Goal: Task Accomplishment & Management: Complete application form

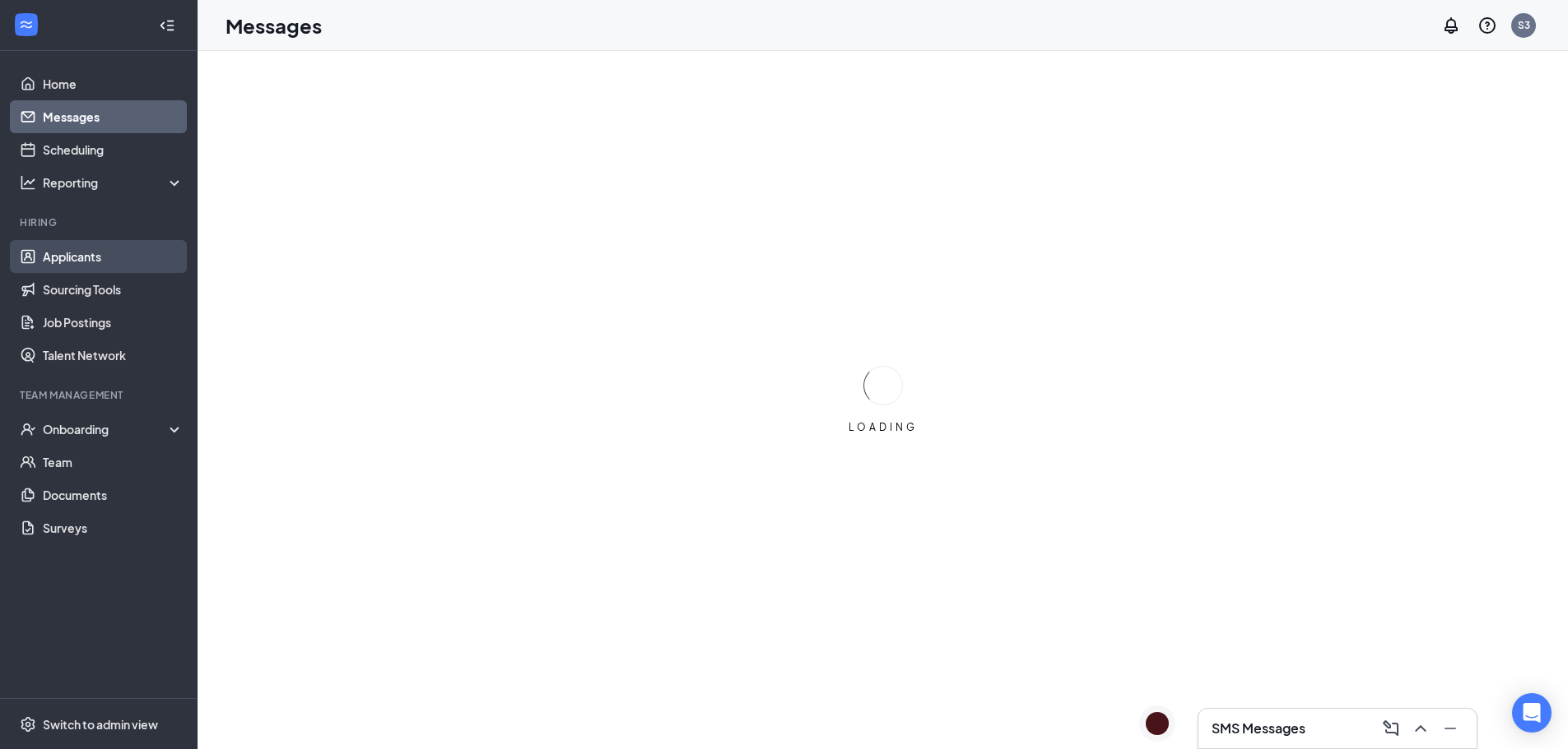
click at [42, 251] on link "Applicants" at bounding box center [112, 256] width 141 height 33
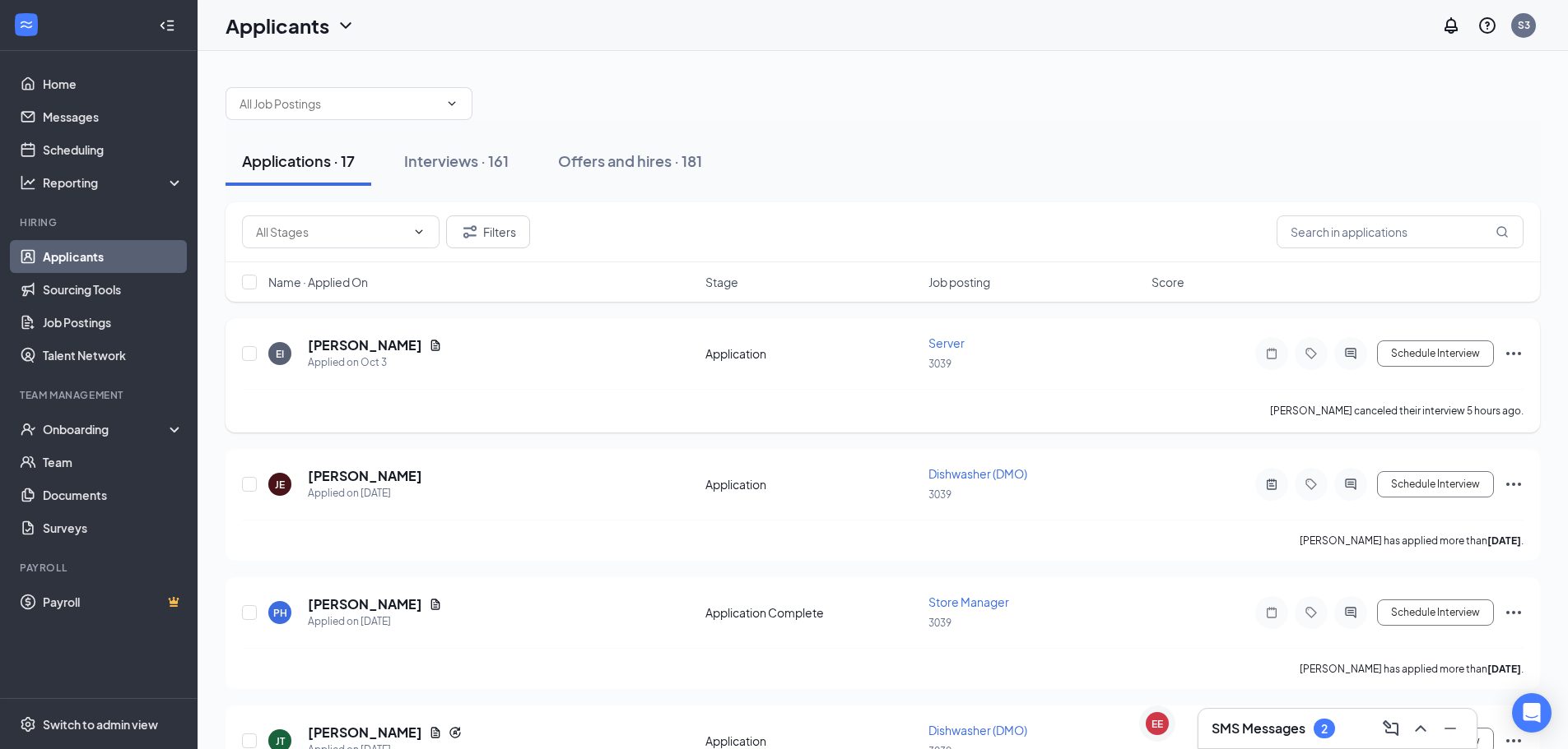
click at [1509, 359] on icon "Ellipses" at bounding box center [1514, 354] width 20 height 20
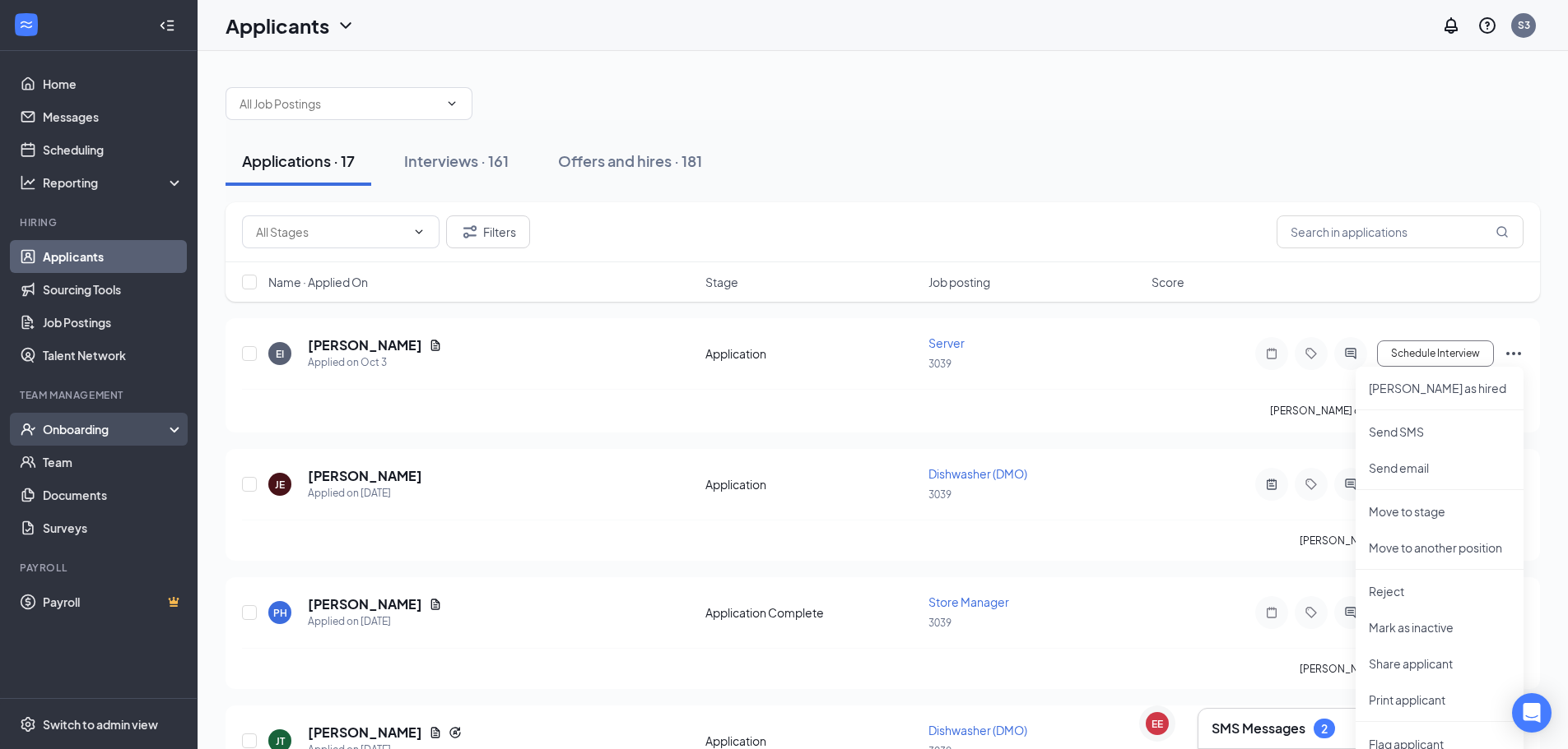
click at [132, 436] on div "Onboarding" at bounding box center [106, 429] width 127 height 17
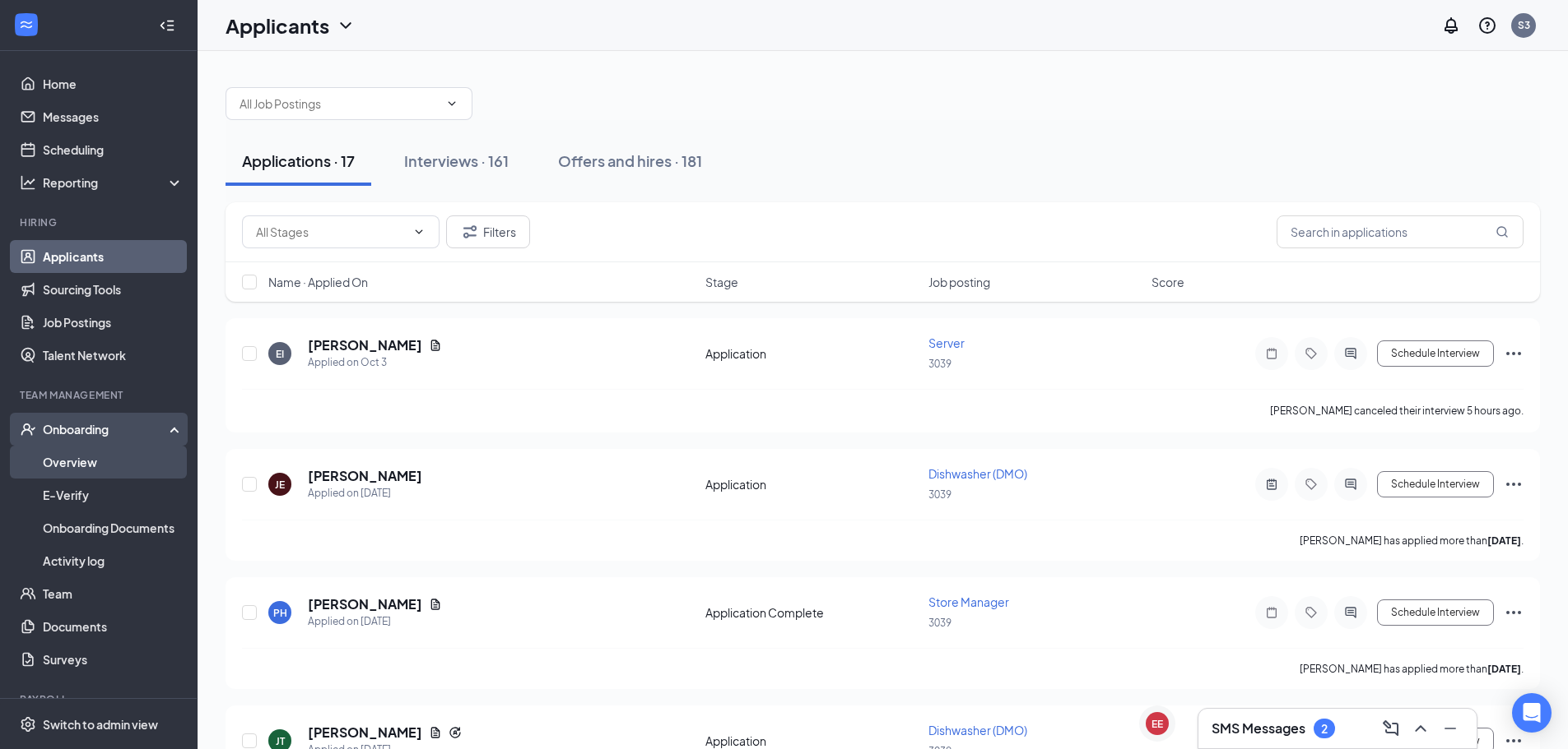
click at [65, 455] on link "Overview" at bounding box center [112, 461] width 141 height 33
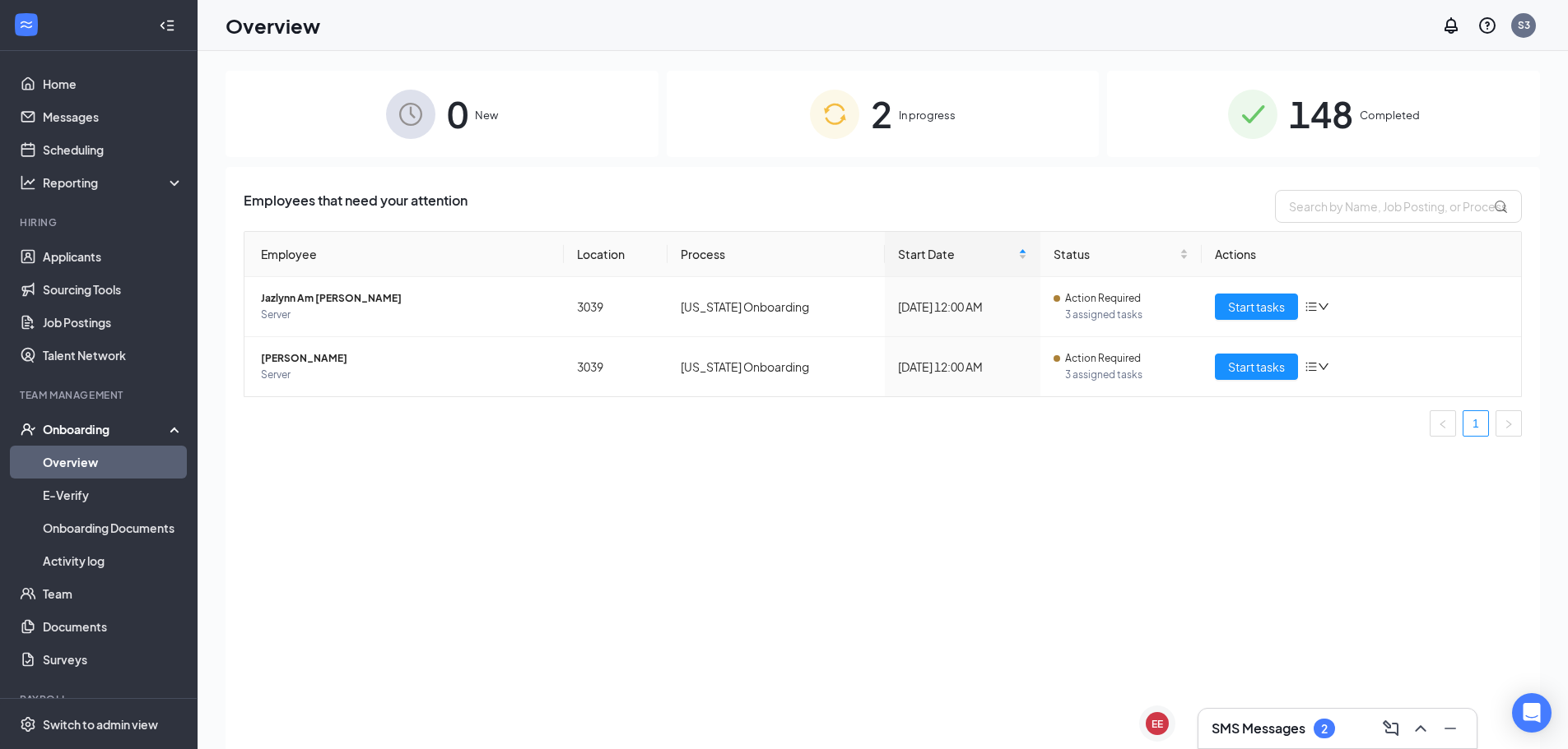
click at [394, 147] on div "0 New" at bounding box center [442, 114] width 433 height 87
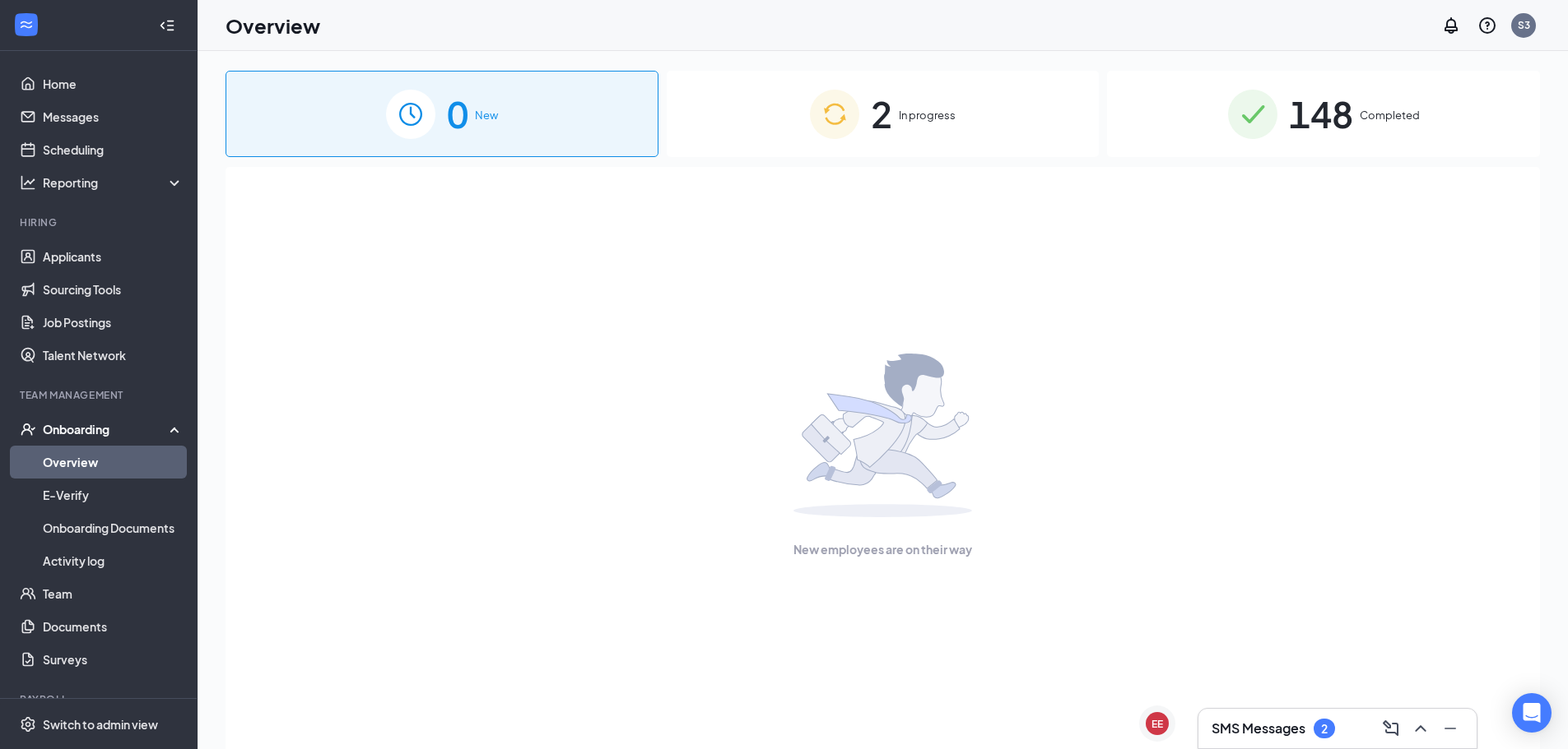
click at [941, 114] on span "In progress" at bounding box center [927, 114] width 57 height 17
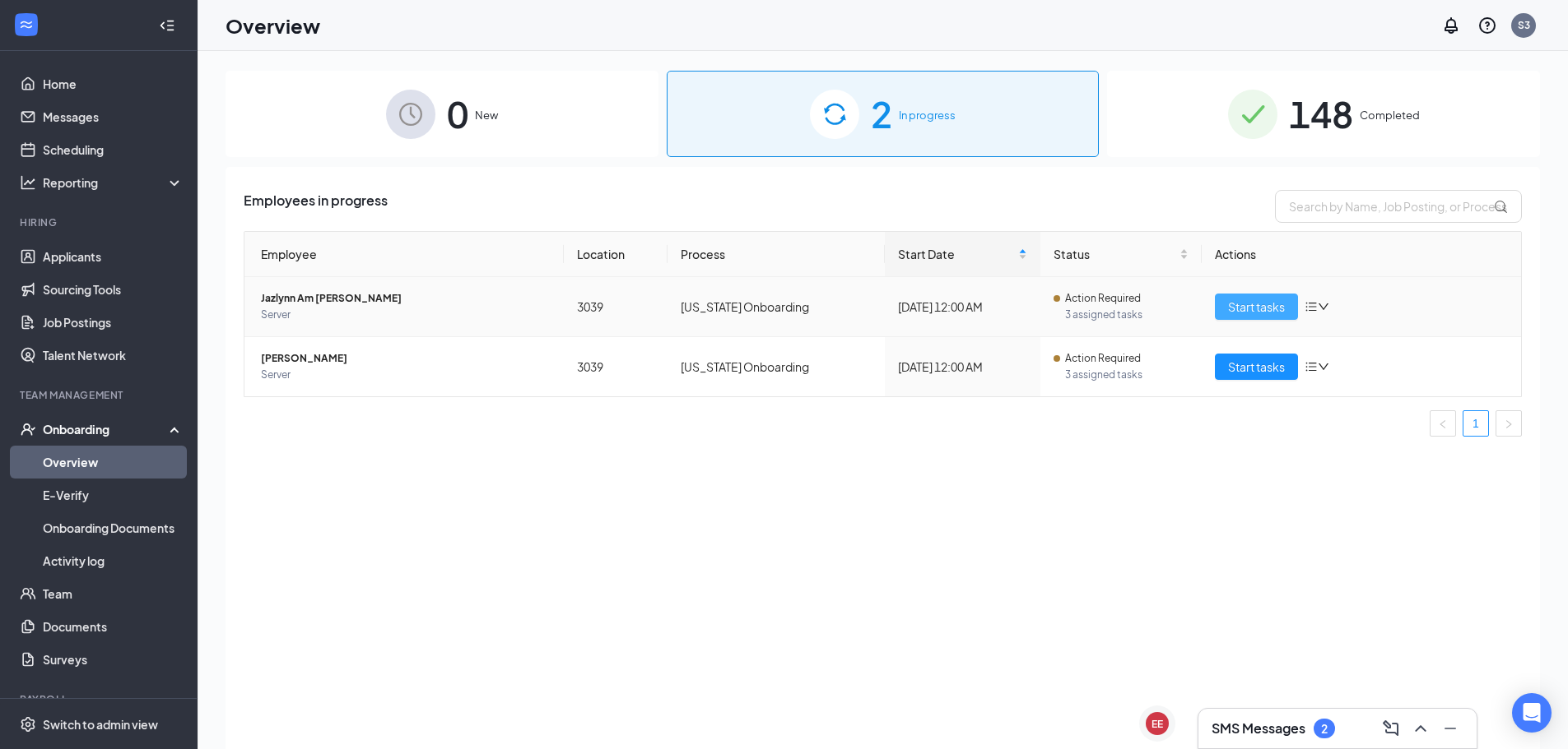
click at [1233, 305] on span "Start tasks" at bounding box center [1256, 306] width 57 height 18
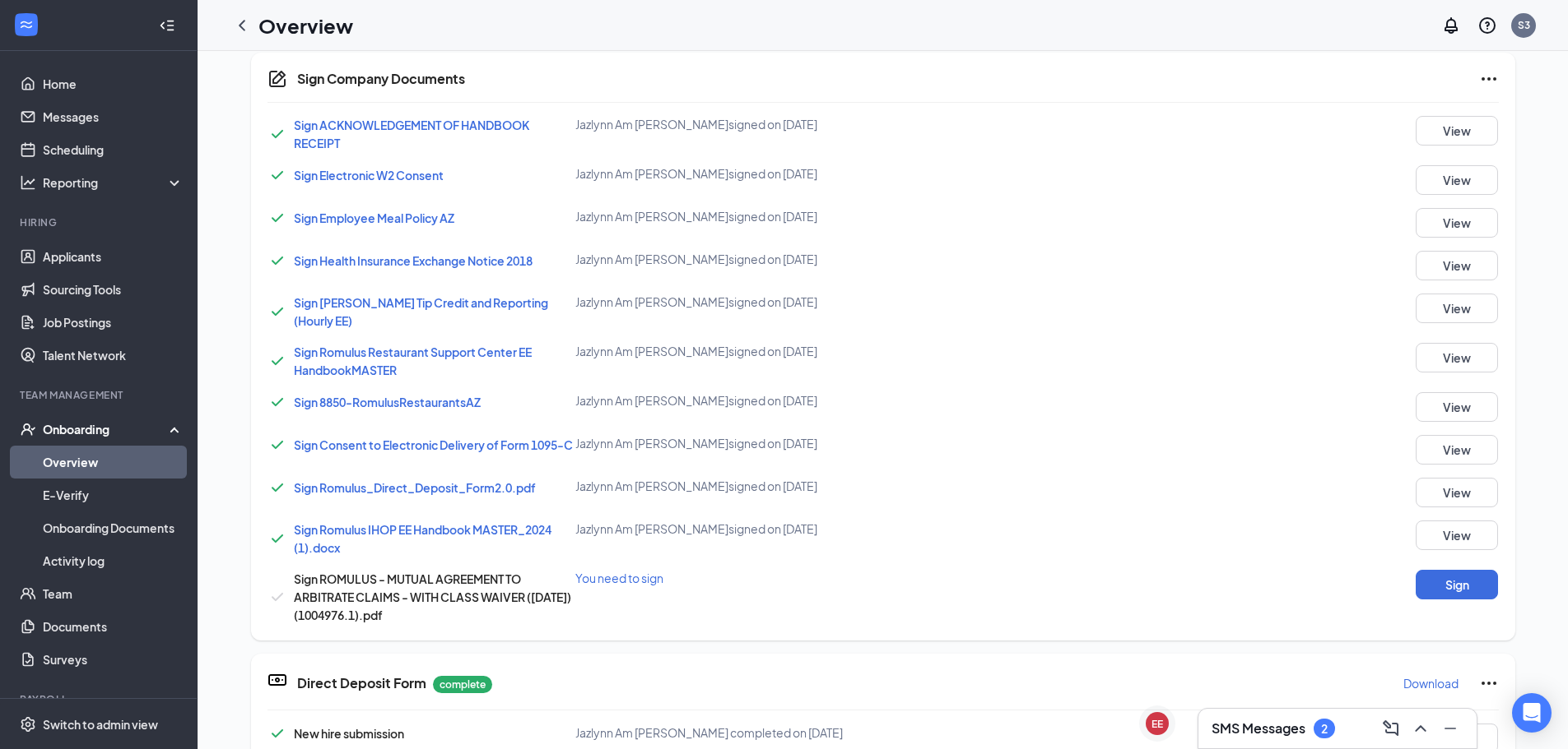
scroll to position [854, 0]
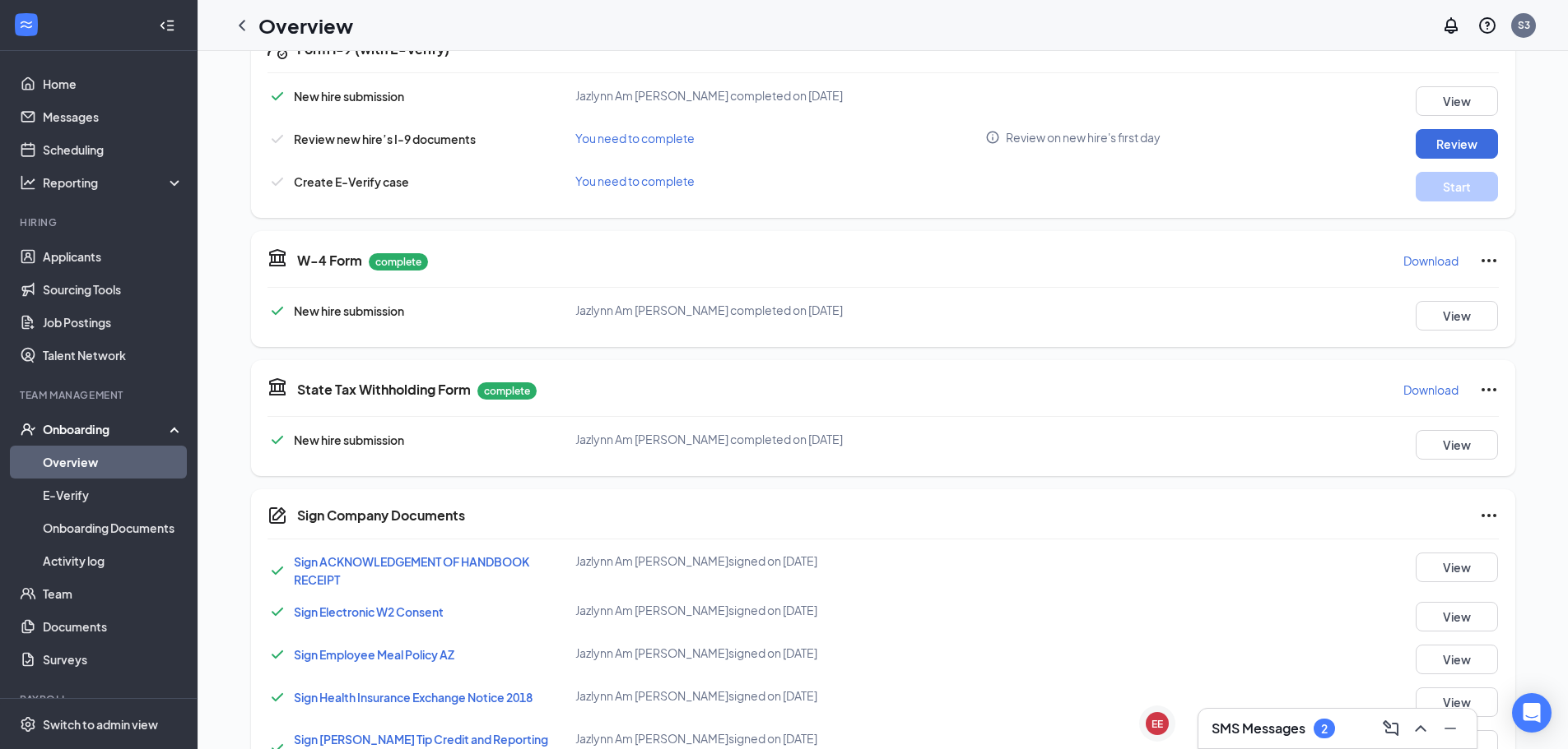
drag, startPoint x: 1012, startPoint y: 420, endPoint x: 1012, endPoint y: 314, distance: 106.0
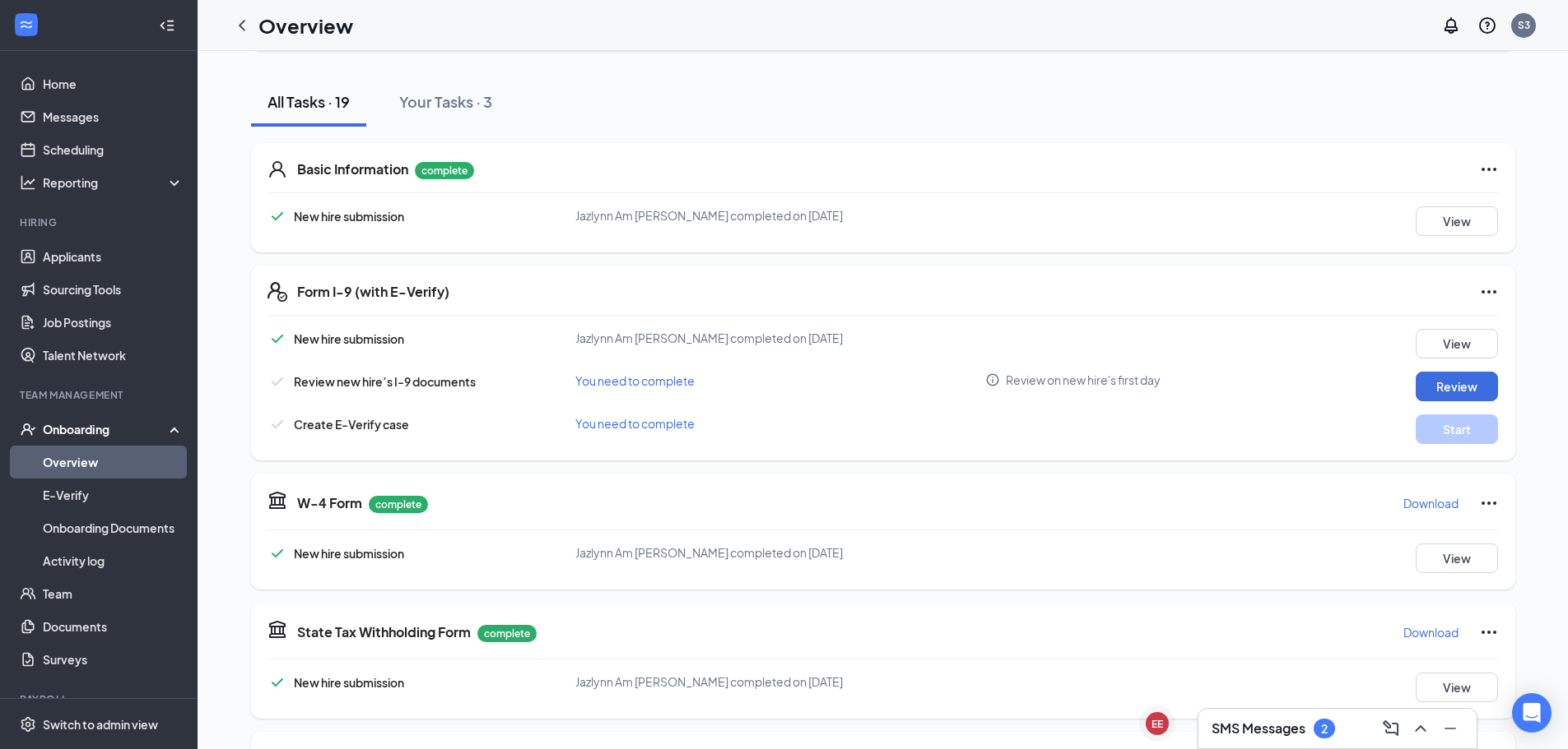
scroll to position [165, 0]
click at [1433, 385] on button "Review" at bounding box center [1457, 385] width 82 height 30
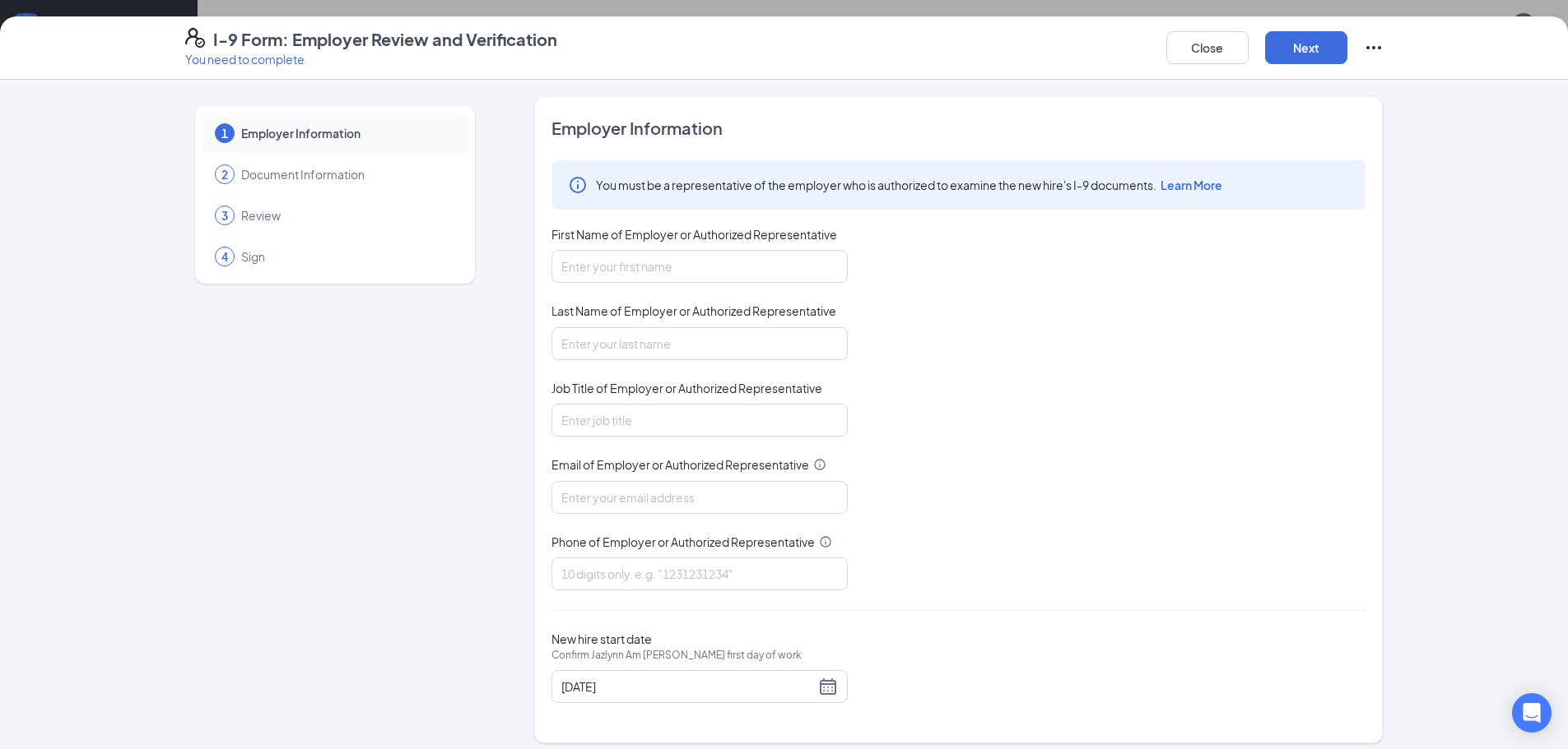
click at [684, 247] on div "First Name of Employer or Authorized Representative" at bounding box center [699, 238] width 296 height 24
click at [675, 257] on input "First Name of Employer or Authorized Representative" at bounding box center [699, 266] width 296 height 33
type input "[PERSON_NAME]"
type input "General manager"
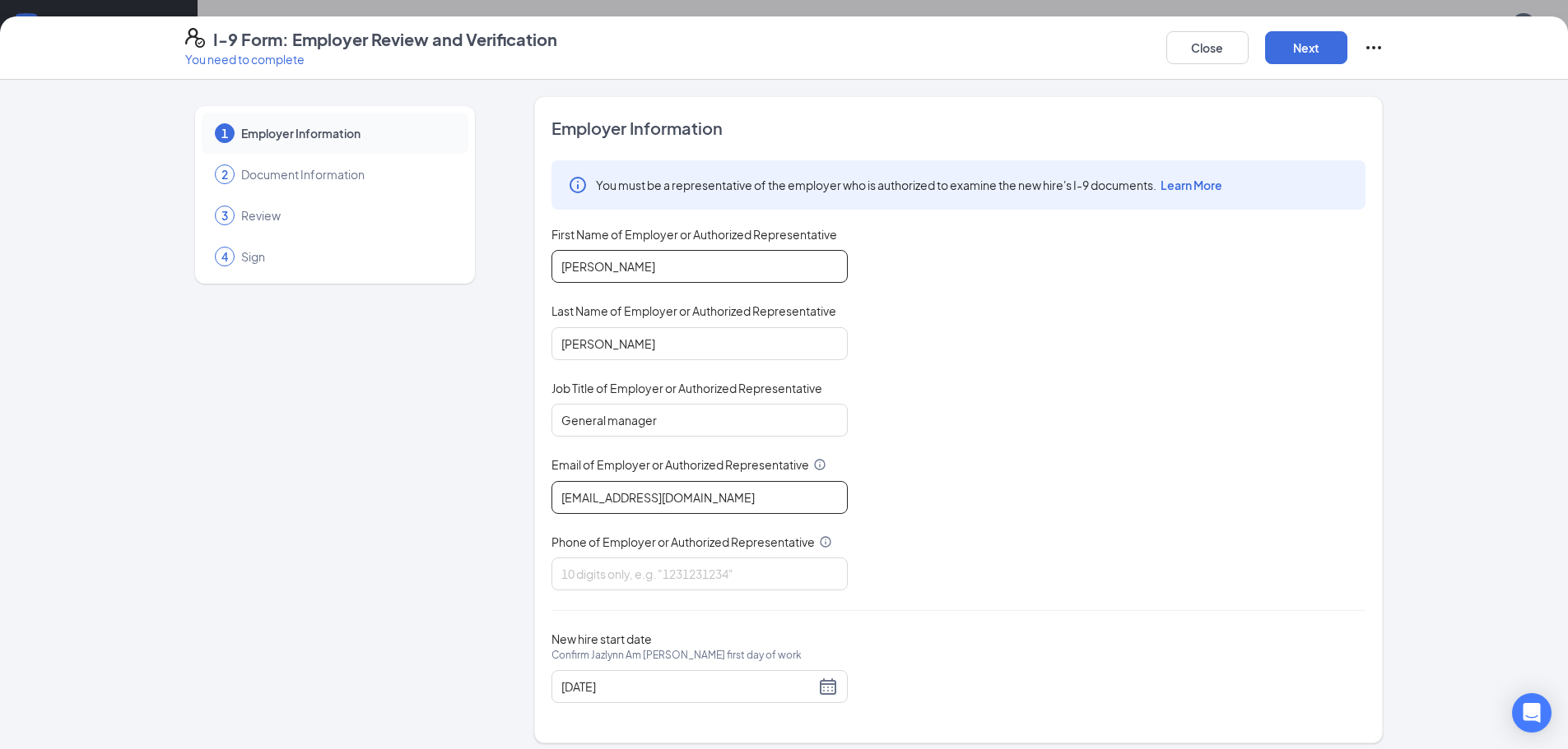
type input "[EMAIL_ADDRESS][DOMAIN_NAME]"
type input "6022430734"
drag, startPoint x: 1145, startPoint y: 604, endPoint x: 985, endPoint y: 579, distance: 161.9
click at [1146, 604] on div "Employer Information You must be a representative of the employer who is author…" at bounding box center [958, 420] width 814 height 606
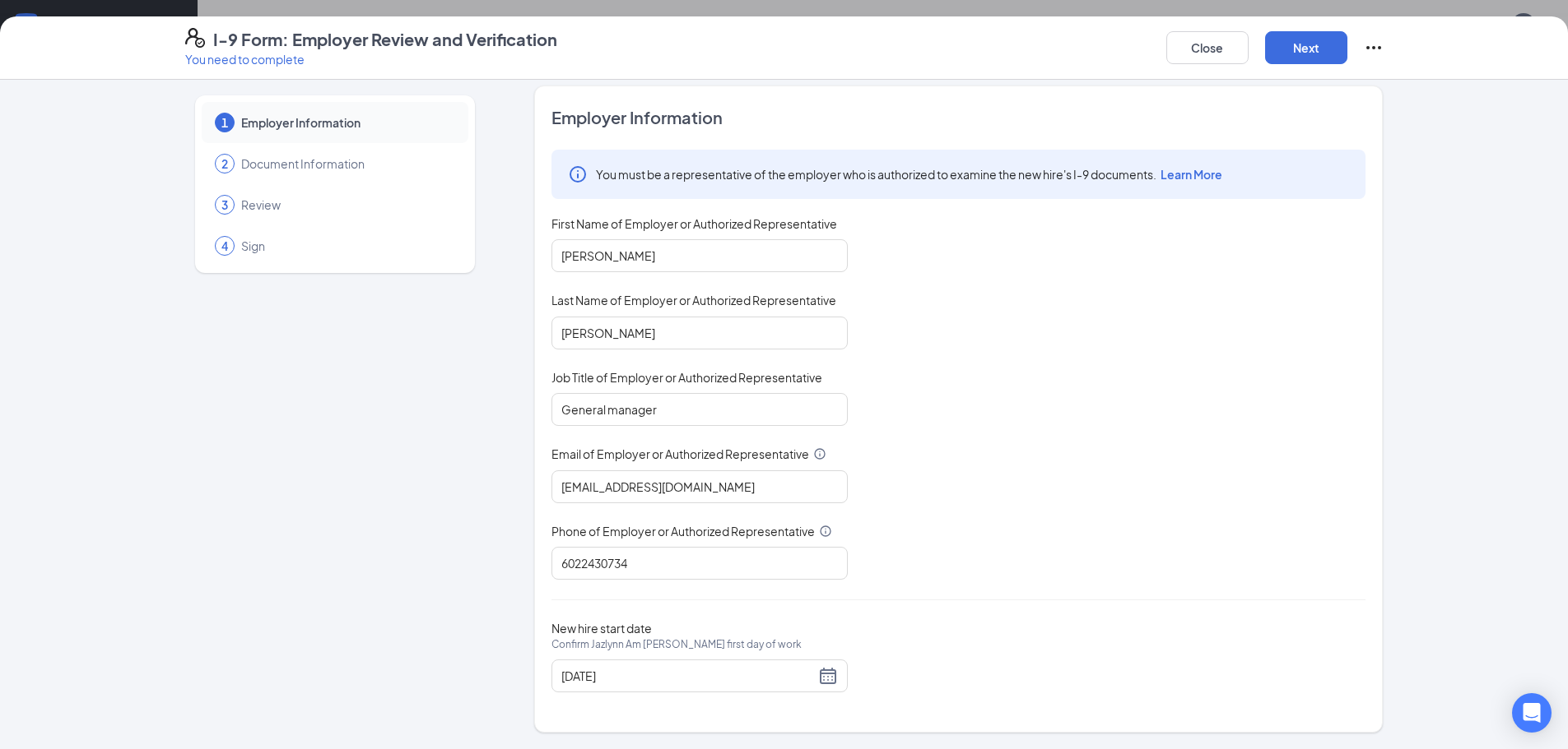
scroll to position [82, 0]
click at [1319, 52] on button "Next" at bounding box center [1306, 47] width 82 height 33
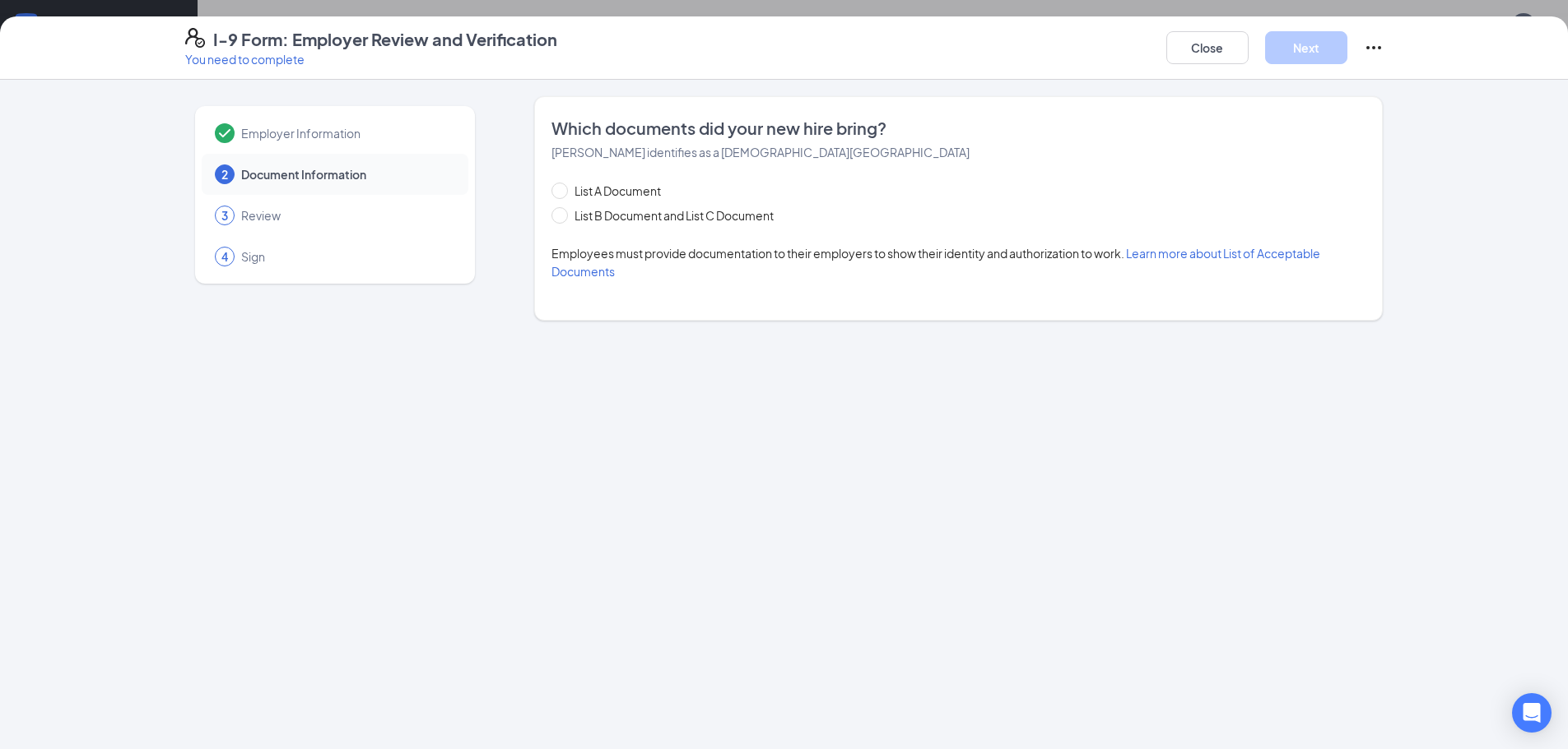
scroll to position [0, 0]
click at [580, 193] on span "List A Document" at bounding box center [617, 190] width 100 height 18
click at [563, 193] on input "List A Document" at bounding box center [557, 188] width 12 height 12
radio input "true"
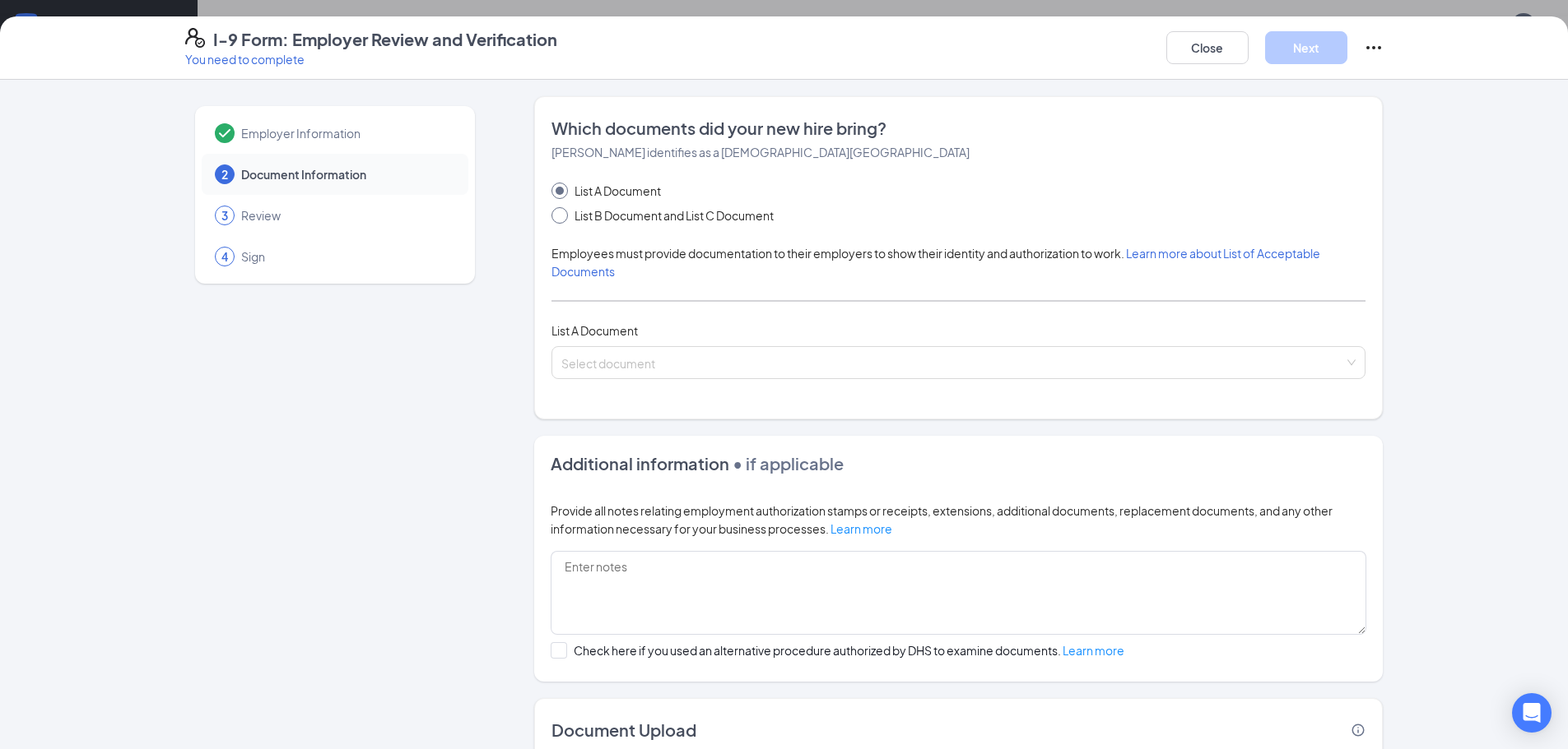
click at [596, 214] on span "List B Document and List C Document" at bounding box center [674, 215] width 212 height 18
click at [563, 214] on input "List B Document and List C Document" at bounding box center [557, 213] width 12 height 12
radio input "true"
radio input "false"
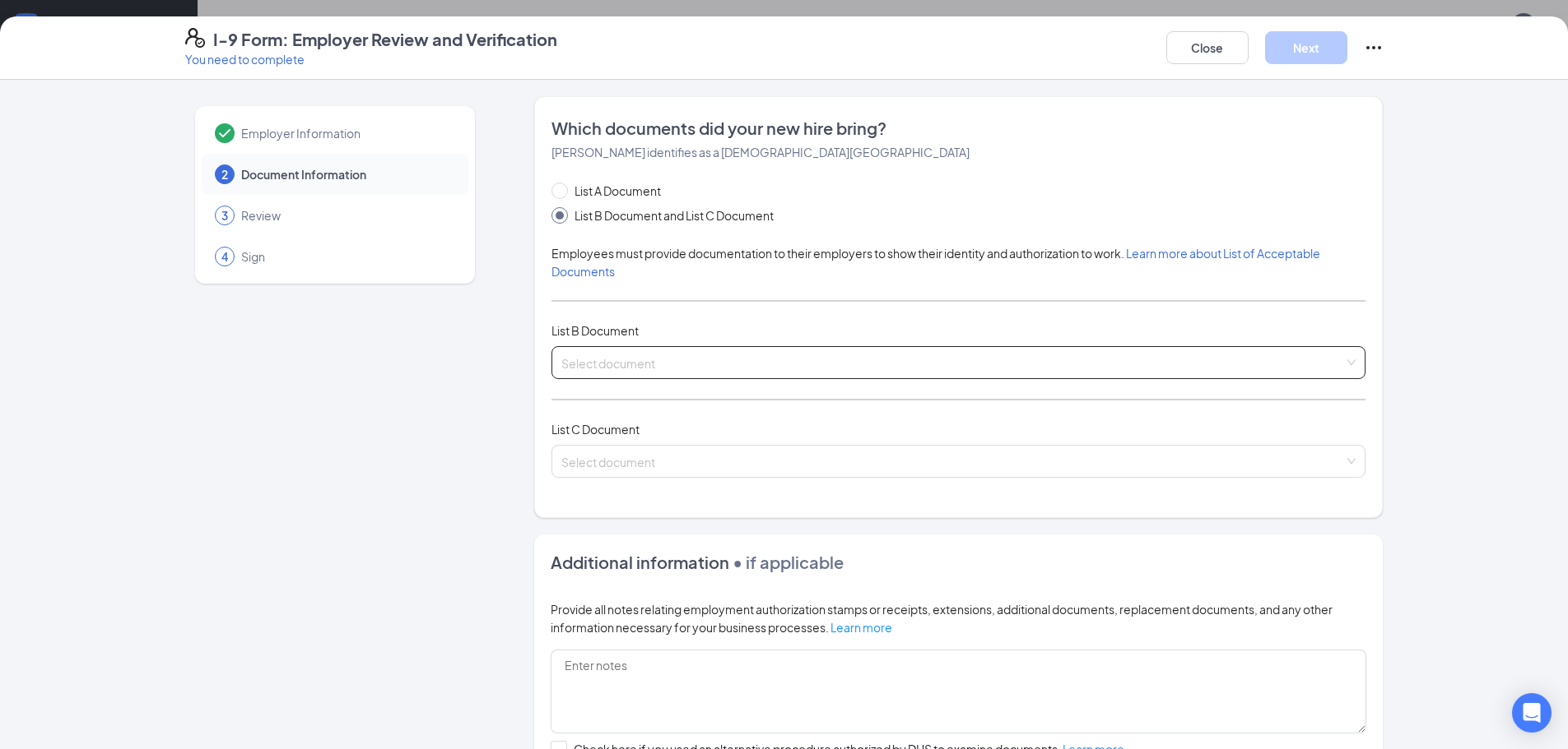
drag, startPoint x: 577, startPoint y: 393, endPoint x: 590, endPoint y: 353, distance: 42.1
click at [575, 387] on div "List A Document List B Document and List C Document Employees must provide docu…" at bounding box center [958, 339] width 814 height 315
click at [590, 353] on input "search" at bounding box center [953, 359] width 783 height 25
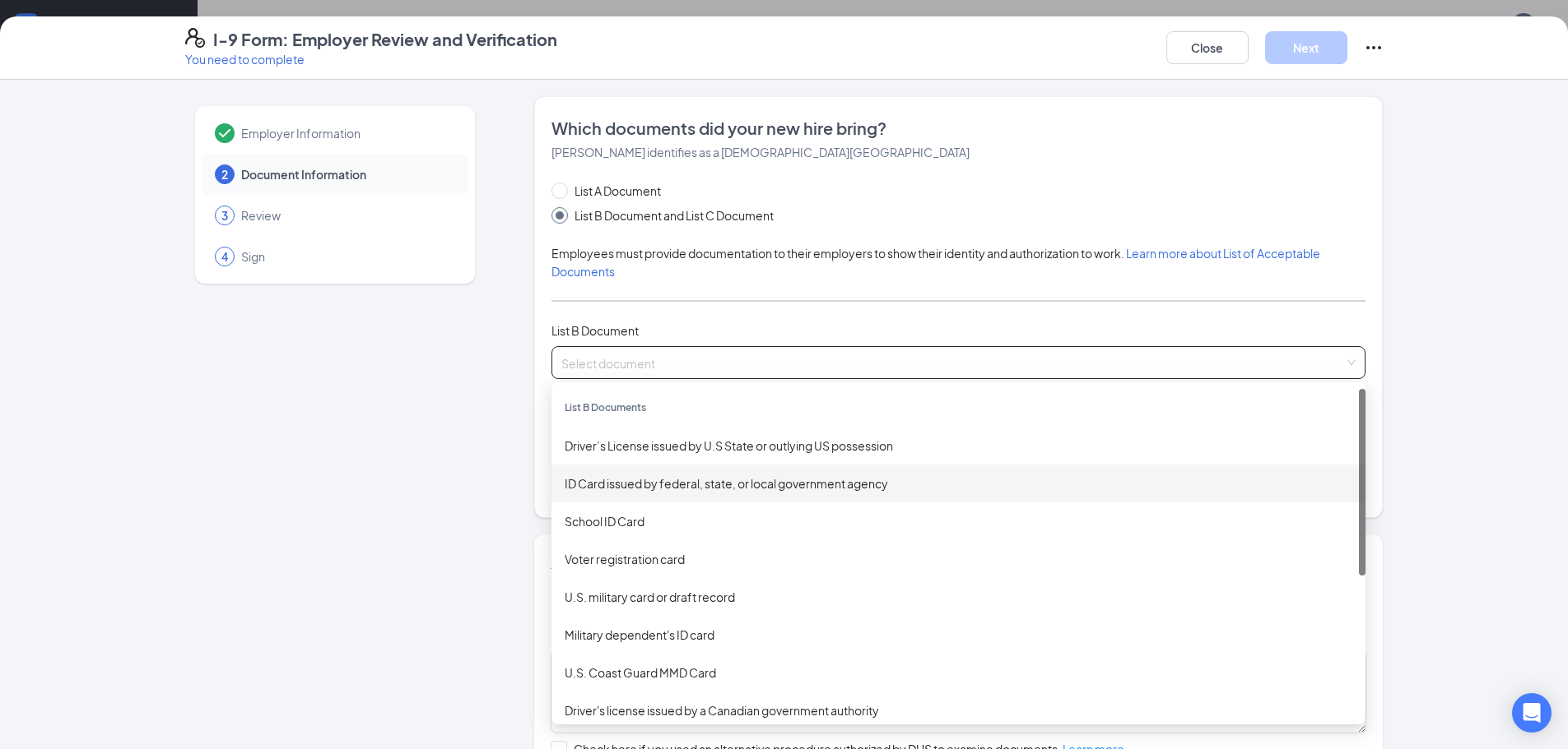
click at [612, 485] on div "ID Card issued by federal, state, or local government agency" at bounding box center [959, 484] width 788 height 18
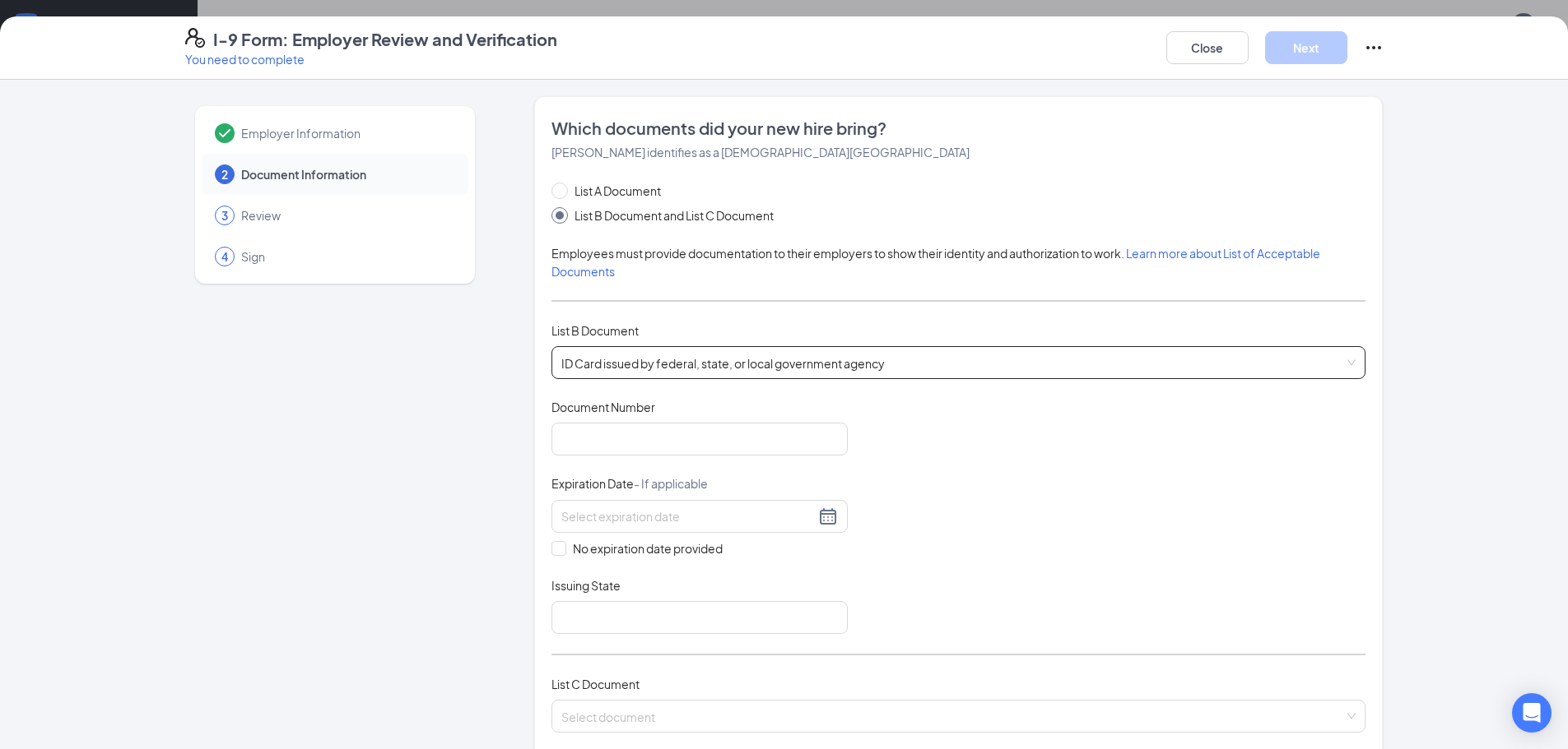
click at [570, 361] on span "ID Card issued by federal, state, or local government agency" at bounding box center [958, 363] width 794 height 32
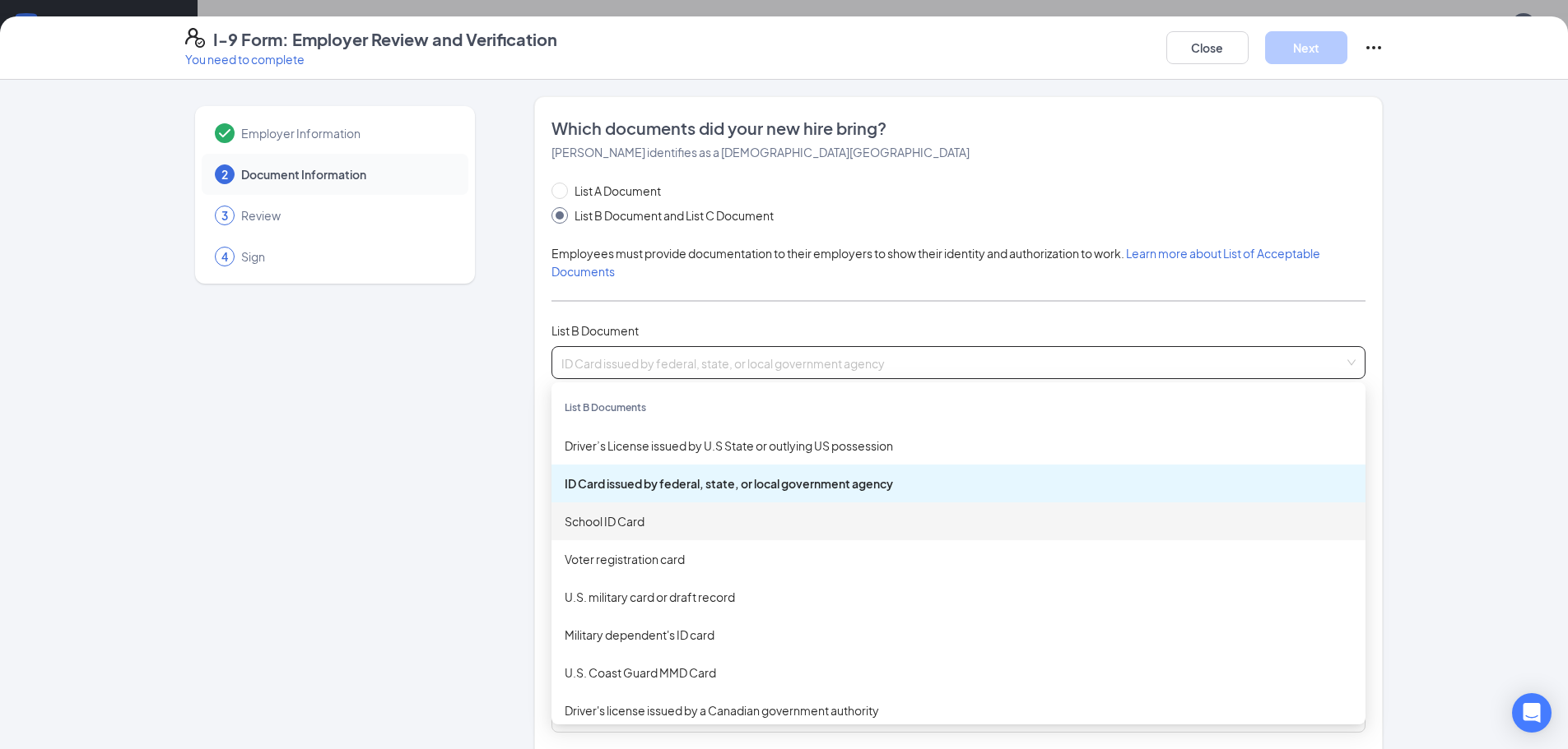
click at [389, 435] on div "Employer Information 2 Document Information 3 Review 4 Sign" at bounding box center [335, 645] width 300 height 1096
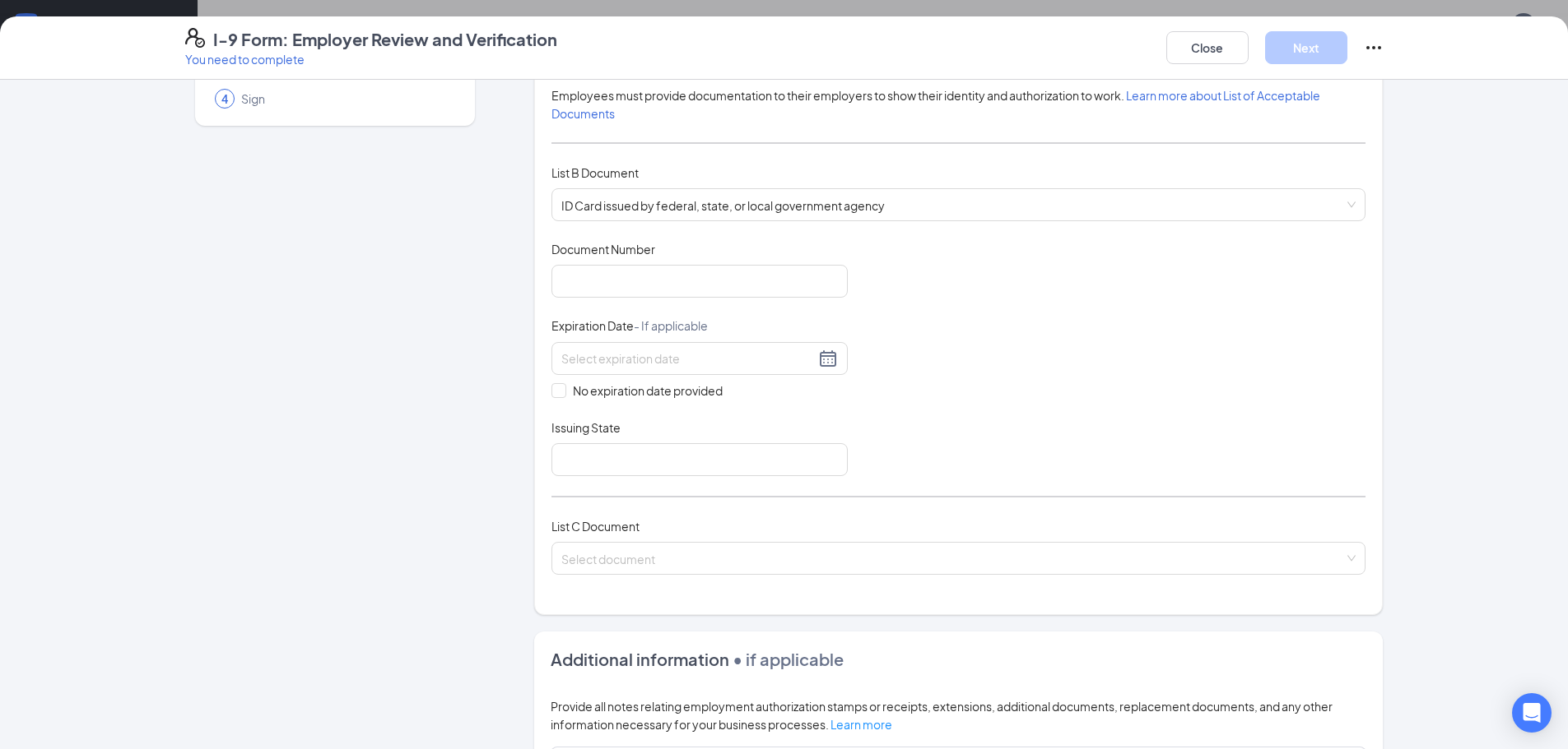
scroll to position [165, 0]
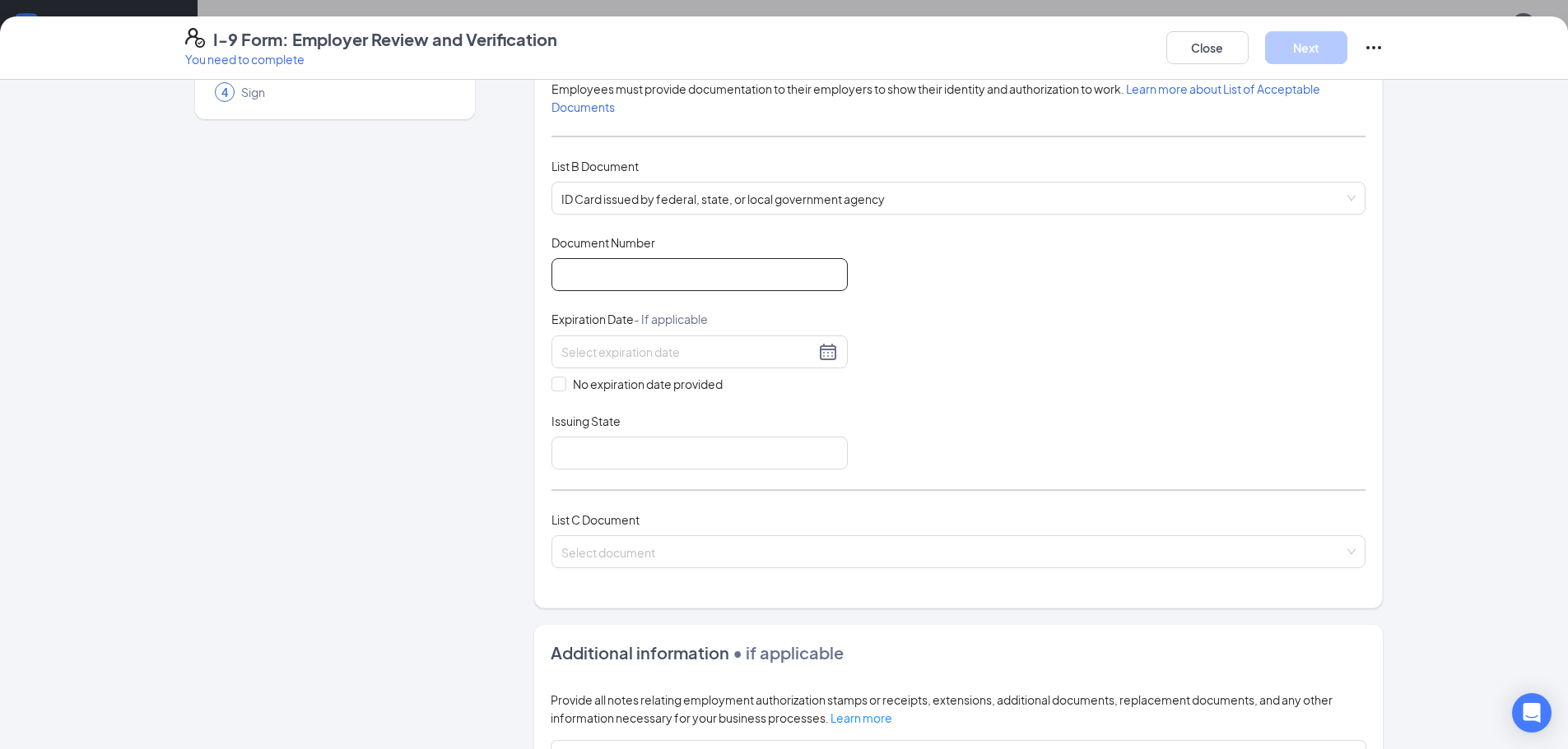
drag, startPoint x: 602, startPoint y: 276, endPoint x: 608, endPoint y: 242, distance: 34.5
click at [602, 276] on input "Document Number" at bounding box center [699, 274] width 296 height 33
type input "D"
type input "Y32381063"
click at [605, 352] on input at bounding box center [687, 352] width 253 height 18
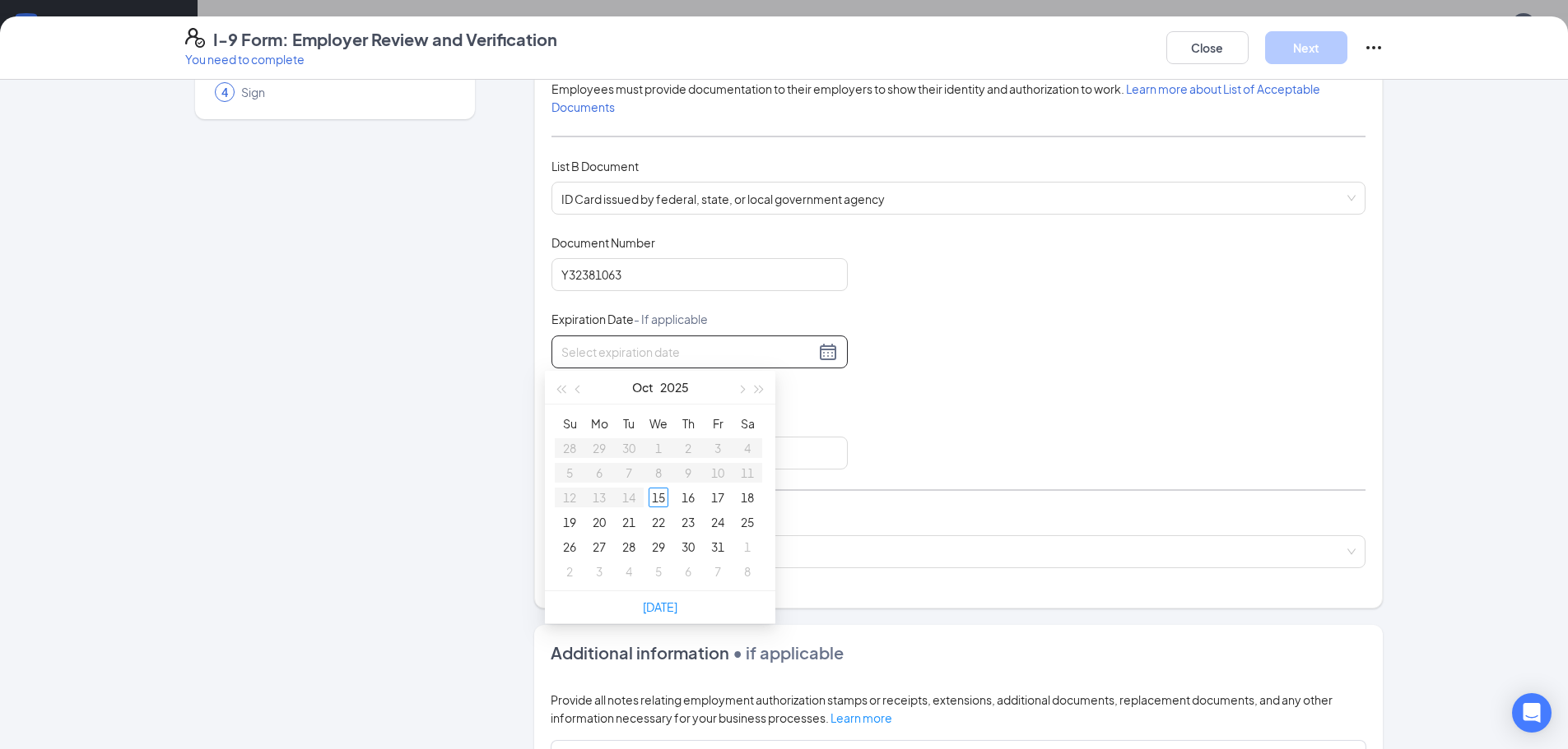
type input "[DATE]"
click at [361, 407] on div "Employer Information 2 Document Information 3 Review 4 Sign" at bounding box center [335, 480] width 300 height 1096
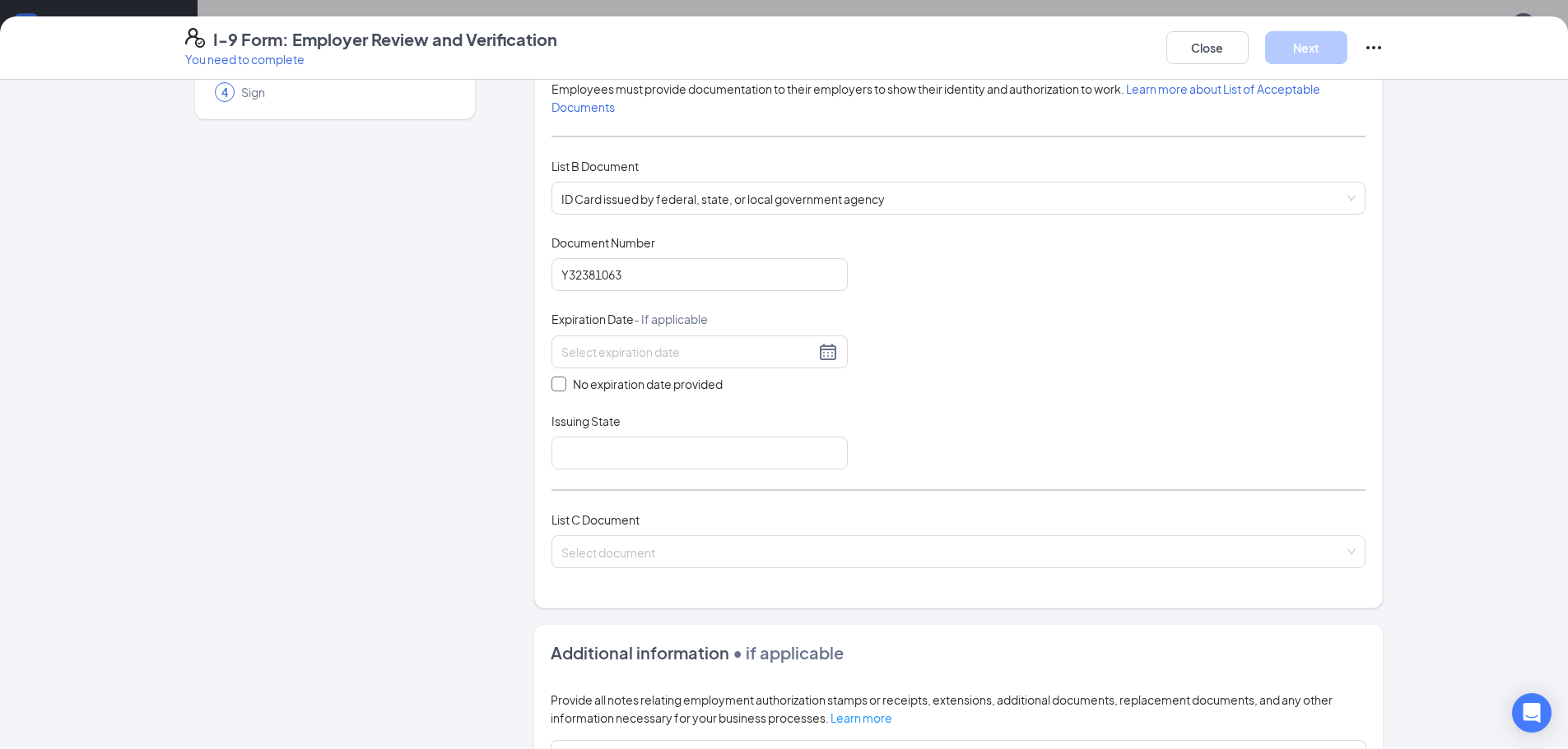
click at [572, 390] on span "No expiration date provided" at bounding box center [647, 384] width 163 height 18
click at [563, 388] on input "No expiration date provided" at bounding box center [557, 382] width 12 height 12
checkbox input "true"
click at [568, 465] on input "Issuing State" at bounding box center [699, 456] width 296 height 33
type input "[US_STATE]"
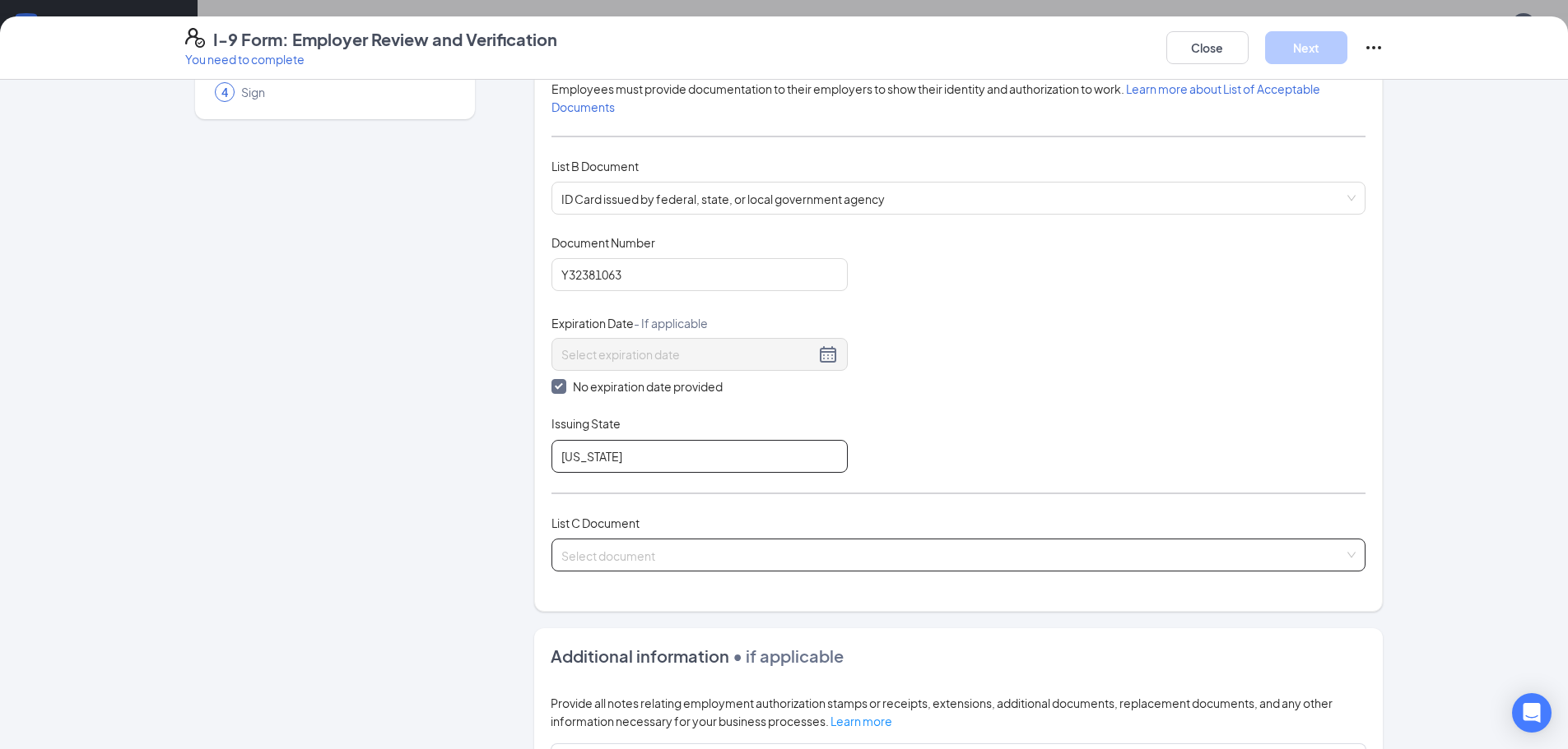
click at [617, 570] on span at bounding box center [953, 556] width 783 height 32
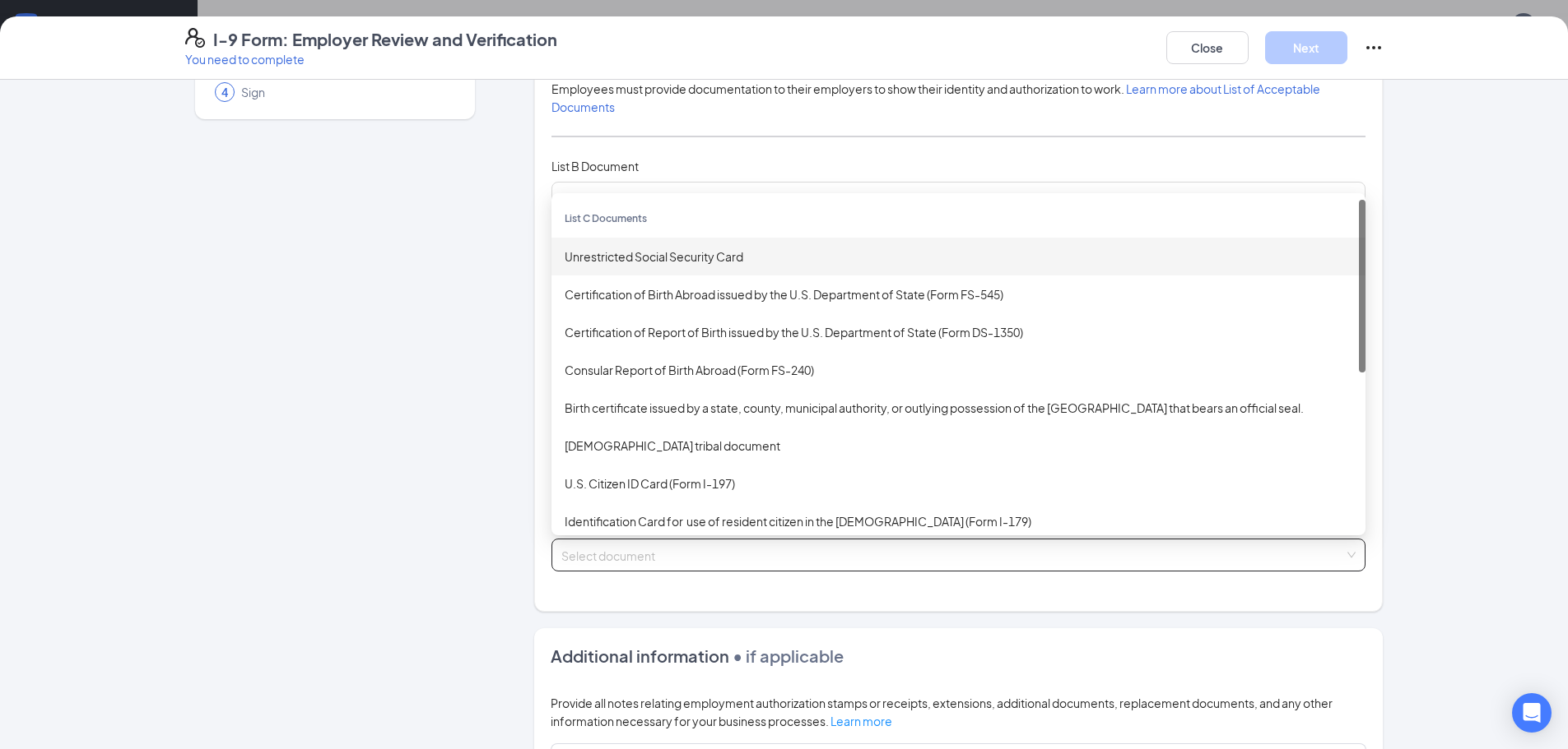
click at [641, 251] on div "Unrestricted Social Security Card" at bounding box center [959, 256] width 788 height 18
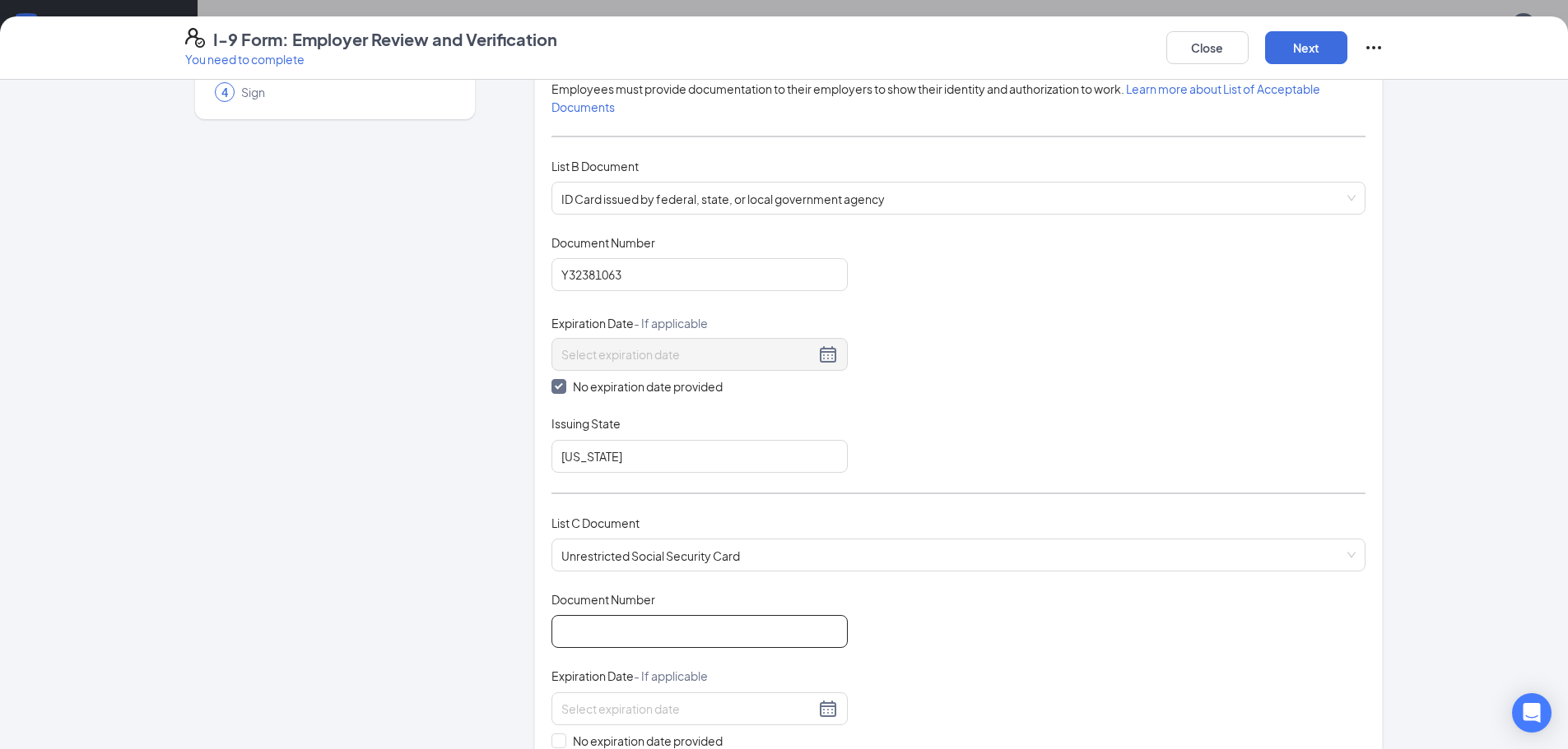
drag, startPoint x: 391, startPoint y: 616, endPoint x: 665, endPoint y: 643, distance: 275.3
click at [392, 616] on div "Employer Information 2 Document Information 3 Review 4 Sign" at bounding box center [335, 609] width 300 height 1354
click at [665, 643] on input "Document Number" at bounding box center [699, 631] width 296 height 33
type input "764804857"
click at [414, 614] on div "Employer Information 2 Document Information 3 Review 4 Sign" at bounding box center [335, 609] width 300 height 1354
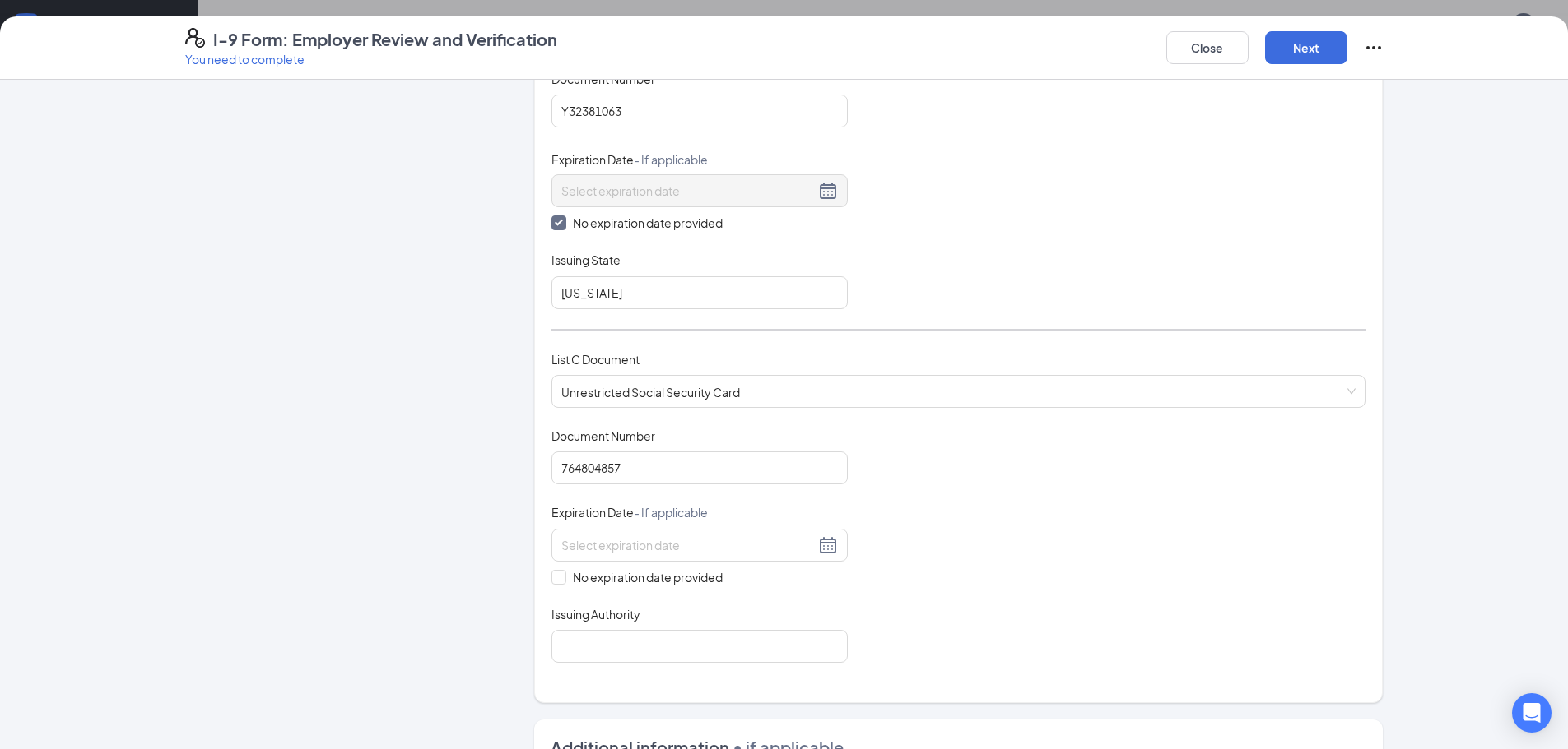
scroll to position [329, 0]
click at [711, 575] on span "No expiration date provided" at bounding box center [647, 577] width 163 height 18
click at [563, 575] on input "No expiration date provided" at bounding box center [557, 576] width 12 height 12
checkbox input "true"
click at [588, 634] on input "Issuing Authority" at bounding box center [699, 648] width 296 height 33
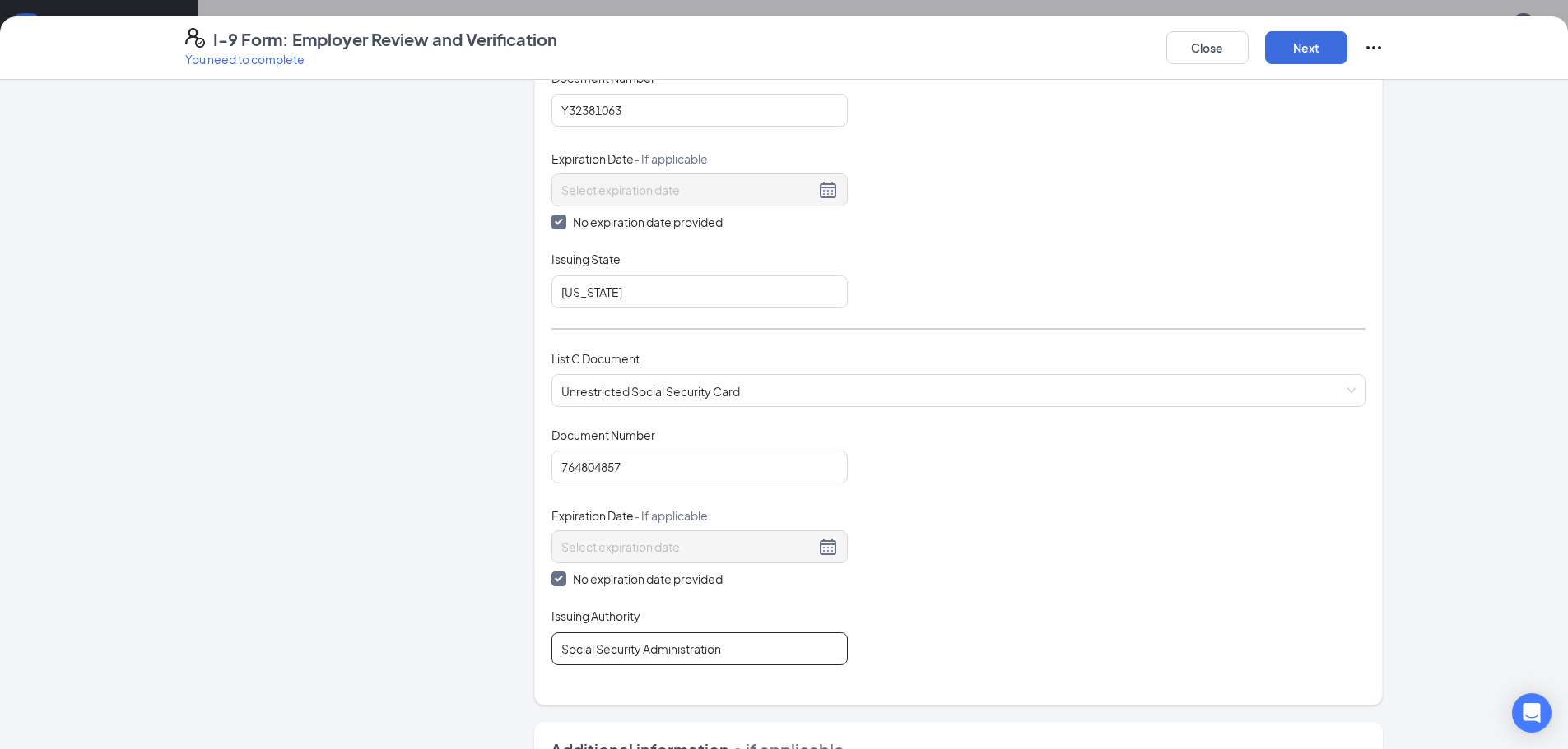
type input "Social Security Administration"
click at [525, 624] on div "Employer Information 2 Document Information 3 Review 4 Sign Which documents did…" at bounding box center [784, 445] width 1198 height 1357
click at [1312, 44] on button "Next" at bounding box center [1306, 47] width 82 height 33
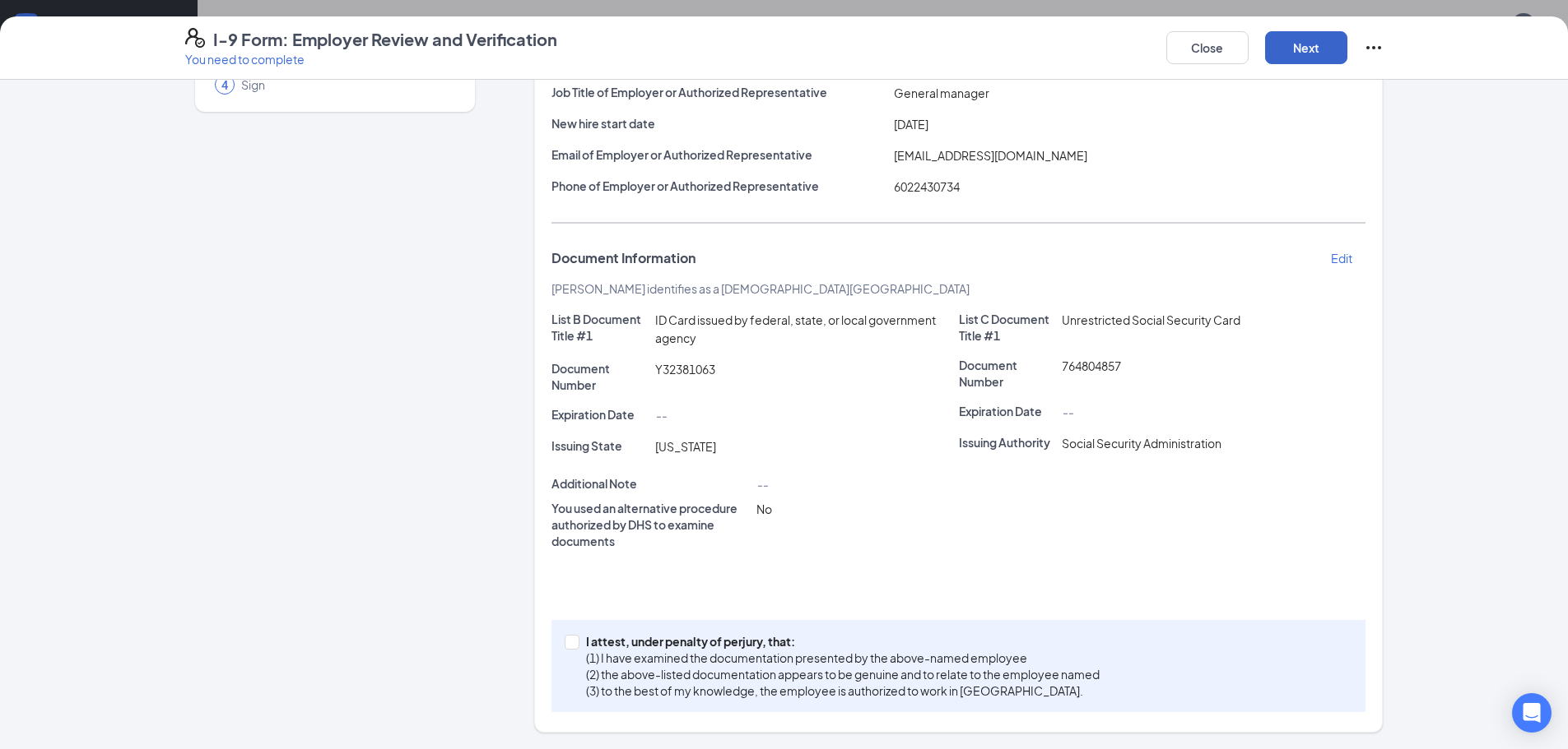
scroll to position [246, 0]
drag, startPoint x: 650, startPoint y: 371, endPoint x: 714, endPoint y: 367, distance: 64.1
click at [714, 367] on div "Y32381063" at bounding box center [807, 376] width 311 height 33
click at [644, 425] on div "Expiration Date --" at bounding box center [754, 418] width 407 height 25
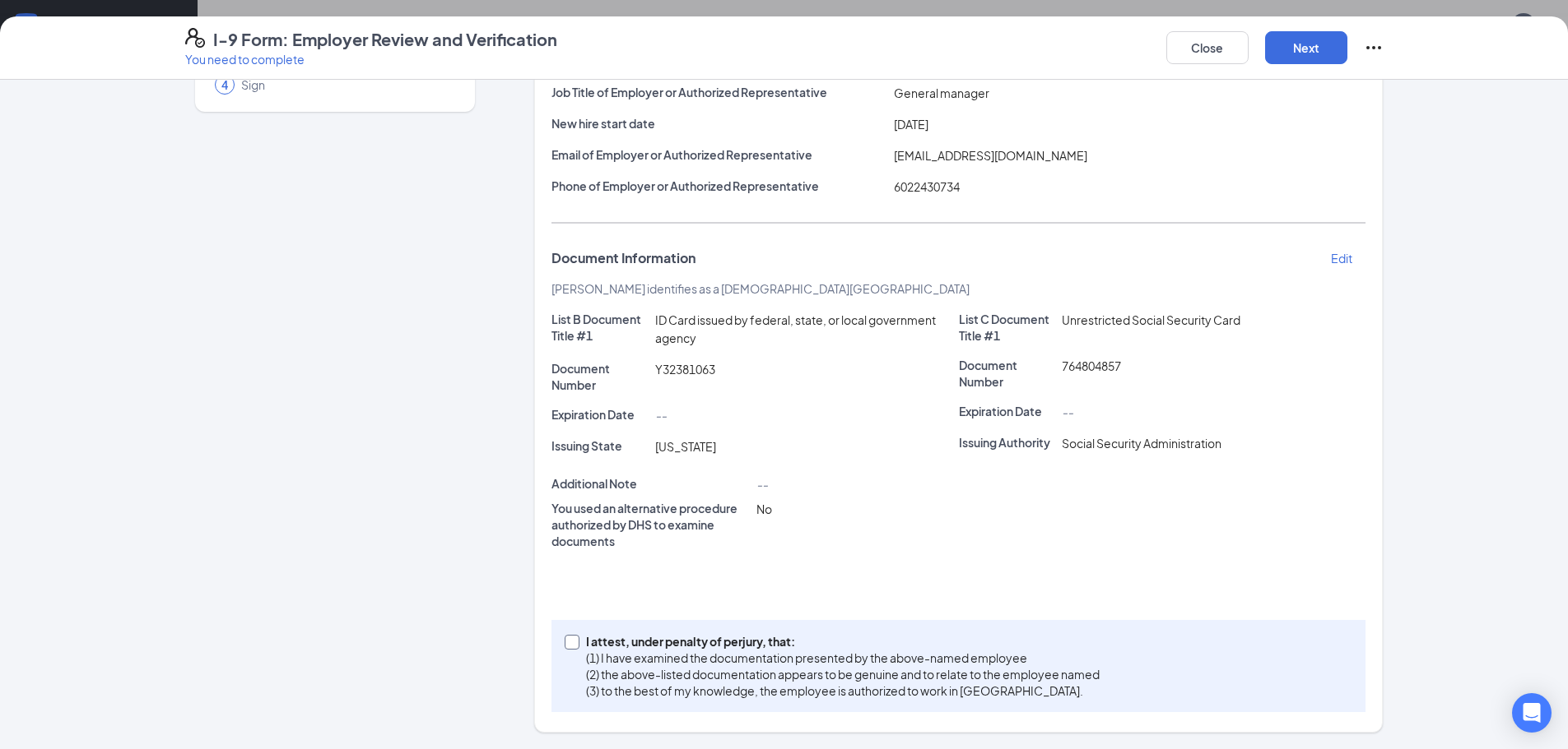
click at [565, 639] on input "I attest, under penalty of [PERSON_NAME], that: (1) I have examined the documen…" at bounding box center [571, 641] width 12 height 12
checkbox input "true"
click at [1316, 48] on button "Next" at bounding box center [1306, 47] width 82 height 33
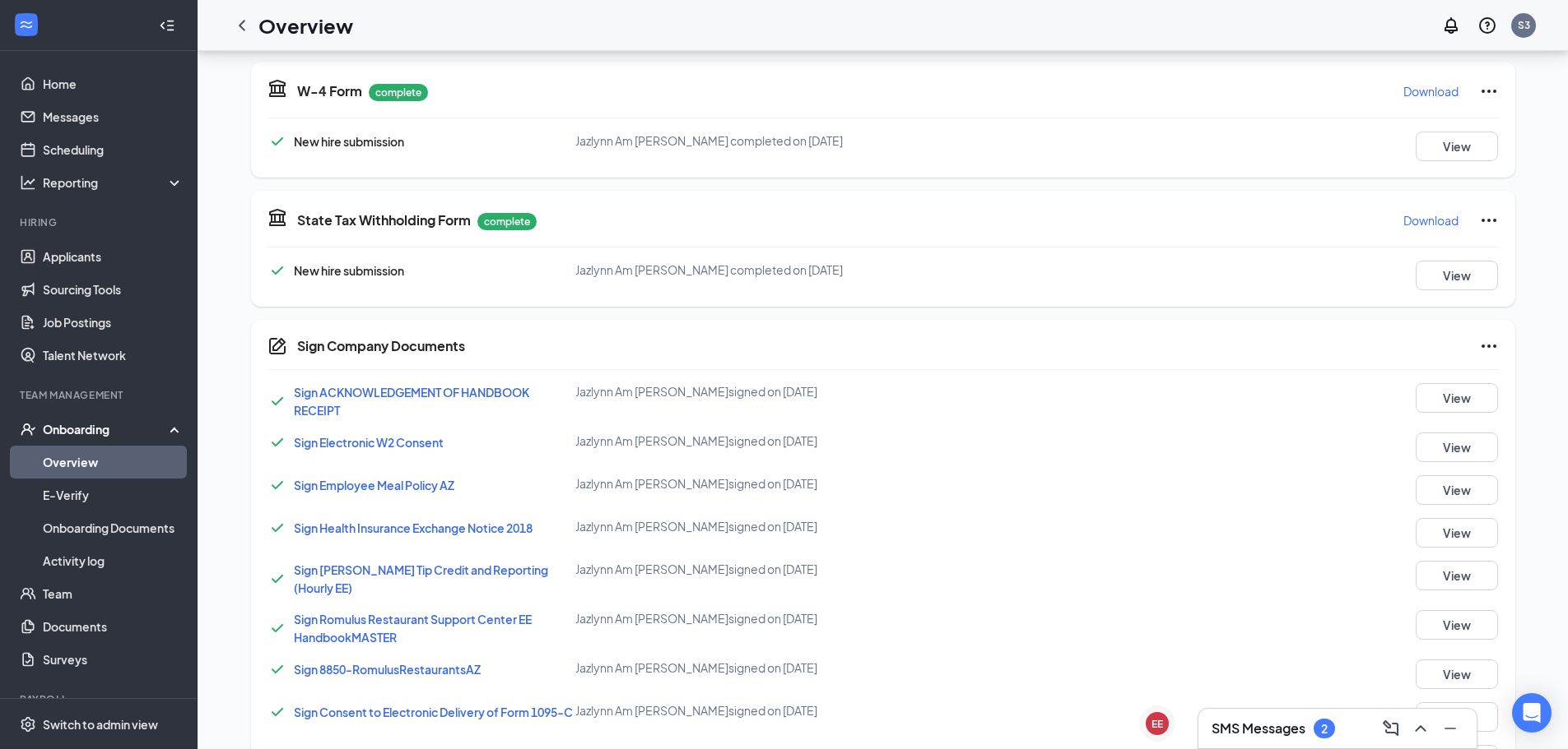
scroll to position [12, 0]
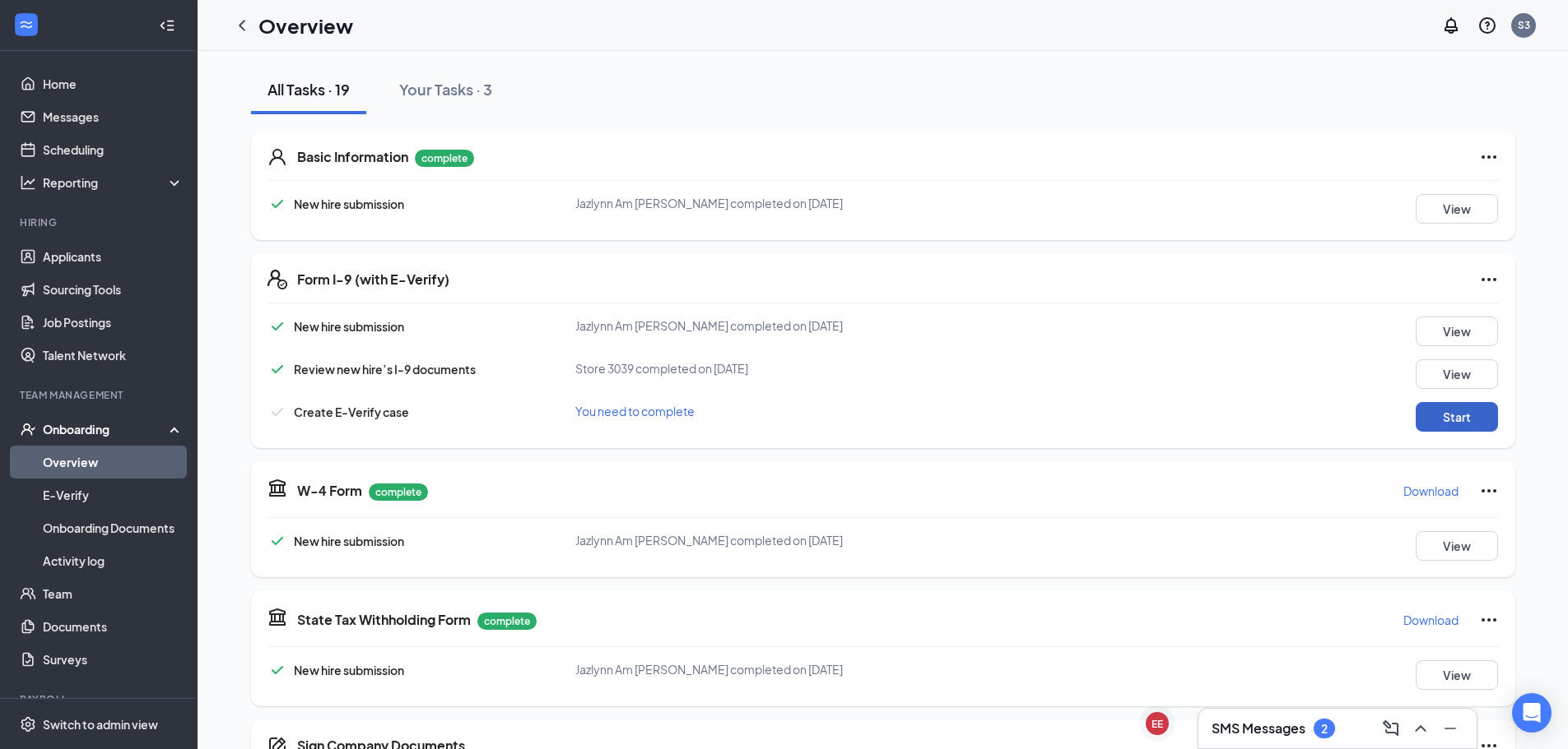
click at [1467, 416] on button "Start" at bounding box center [1457, 417] width 82 height 30
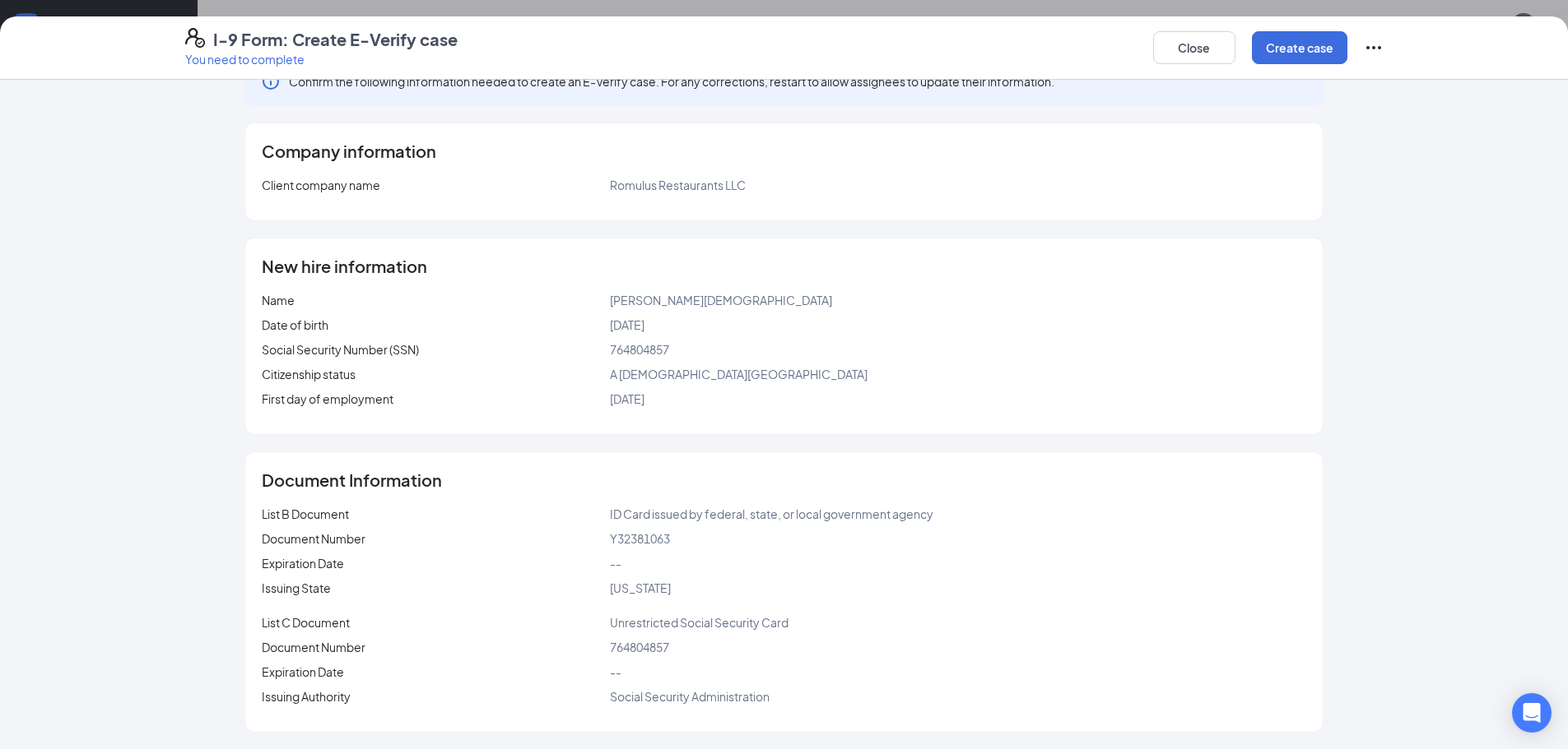
scroll to position [258, 0]
click at [1283, 50] on button "Create case" at bounding box center [1299, 47] width 96 height 33
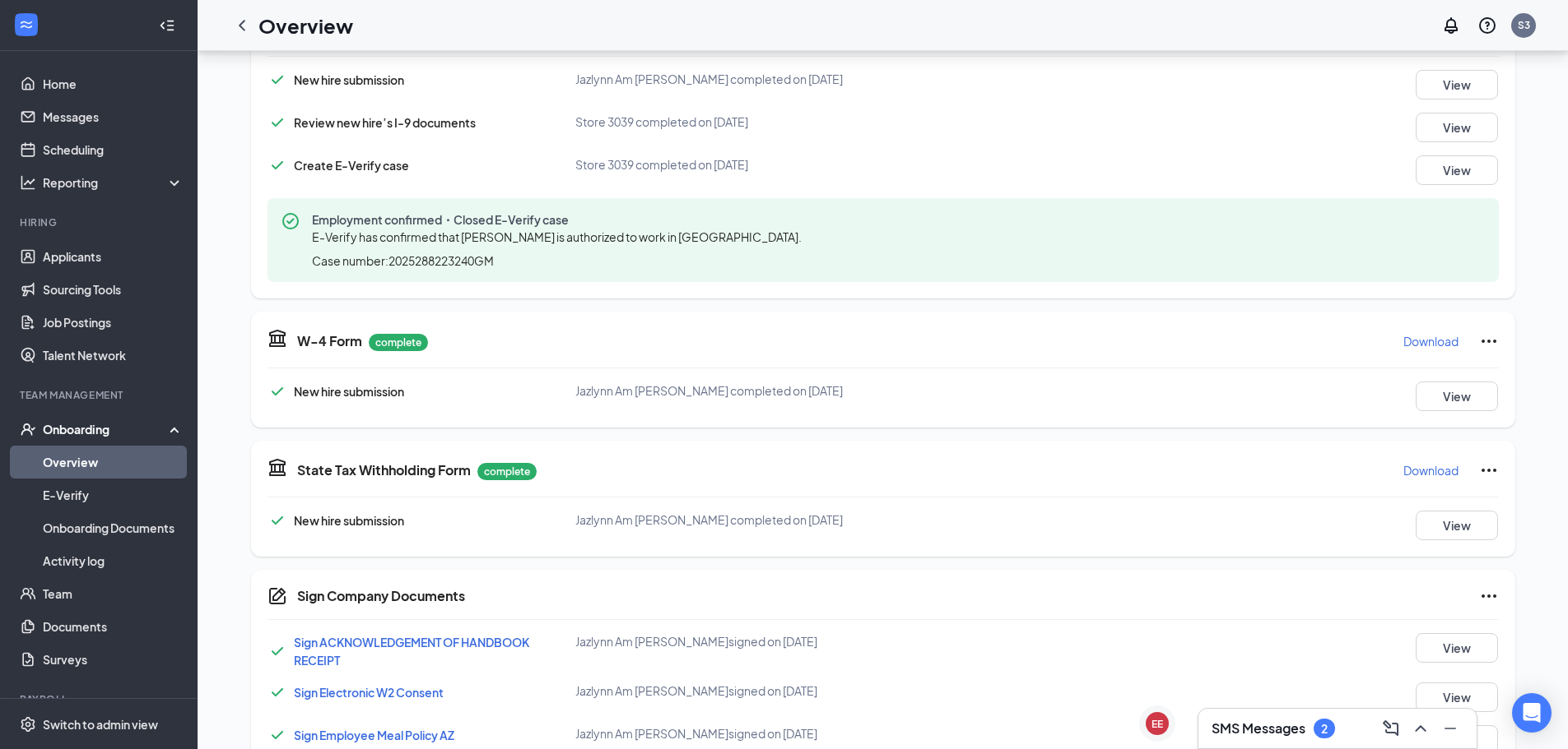
scroll to position [241, 0]
drag, startPoint x: 311, startPoint y: 221, endPoint x: 637, endPoint y: 223, distance: 326.0
click at [637, 223] on span "Employment confirmed・Closed E-Verify case" at bounding box center [559, 219] width 496 height 17
click at [582, 232] on span "E-Verify has confirmed that [PERSON_NAME] is authorized to work in [GEOGRAPHIC_…" at bounding box center [556, 237] width 490 height 15
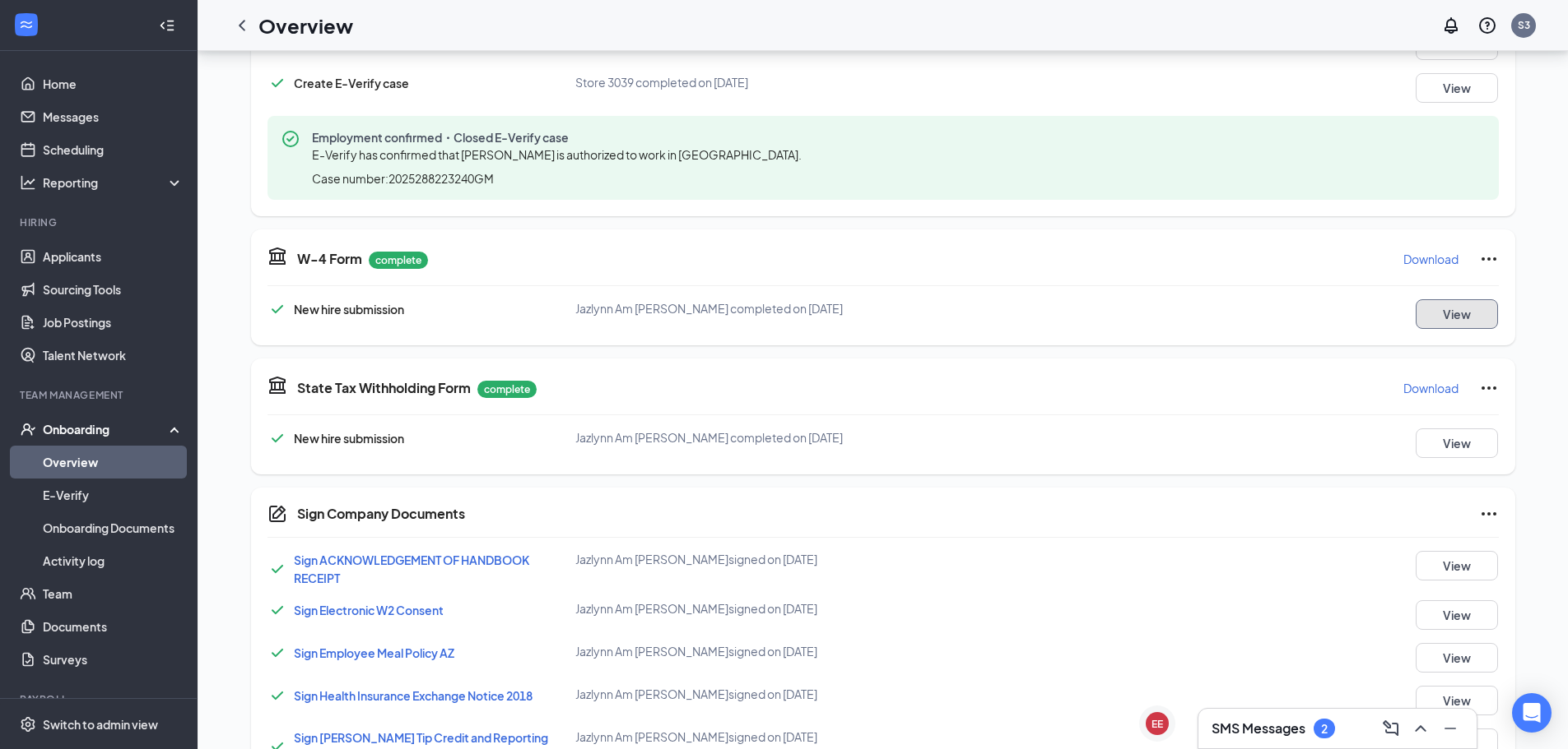
click at [1434, 325] on button "View" at bounding box center [1457, 314] width 82 height 30
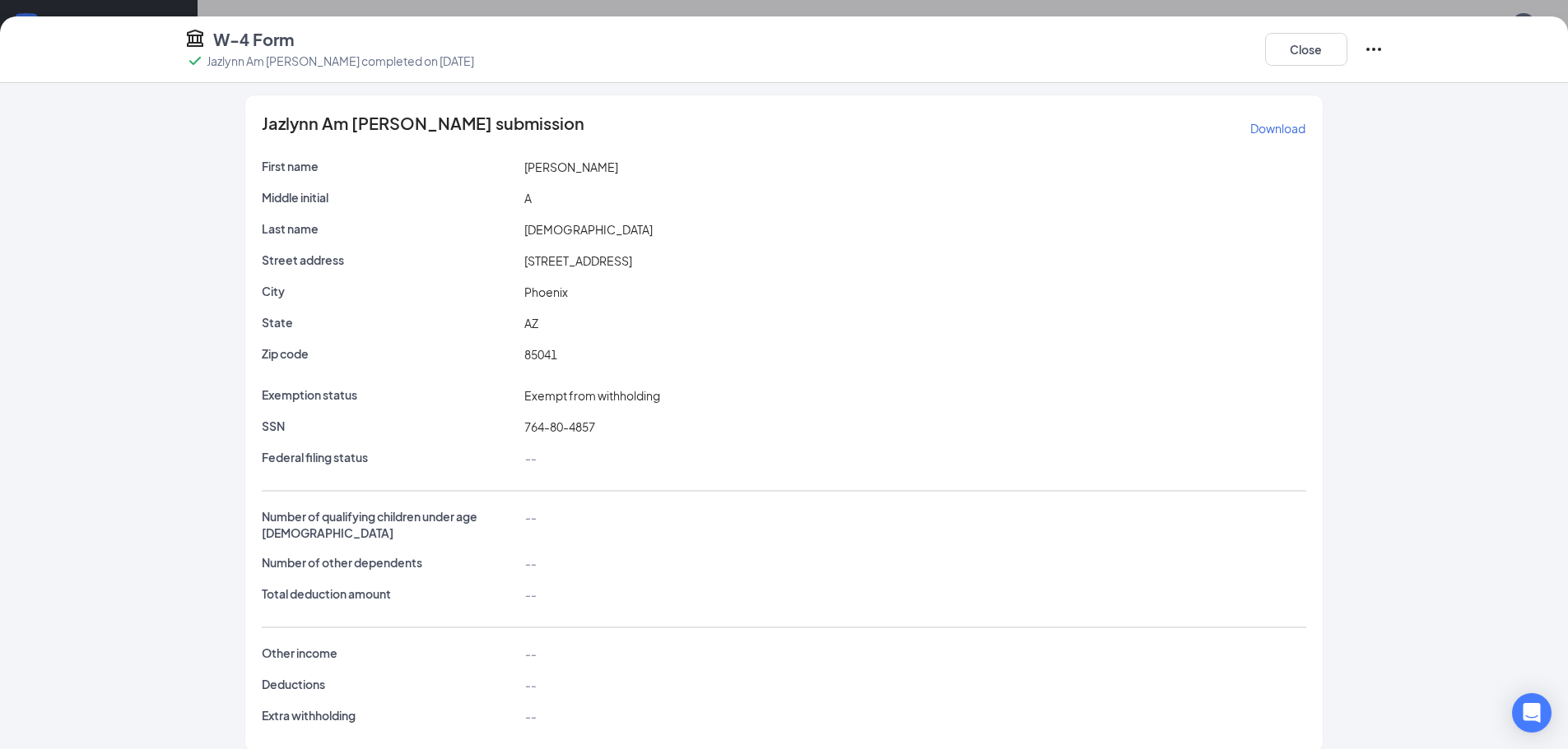
scroll to position [10, 0]
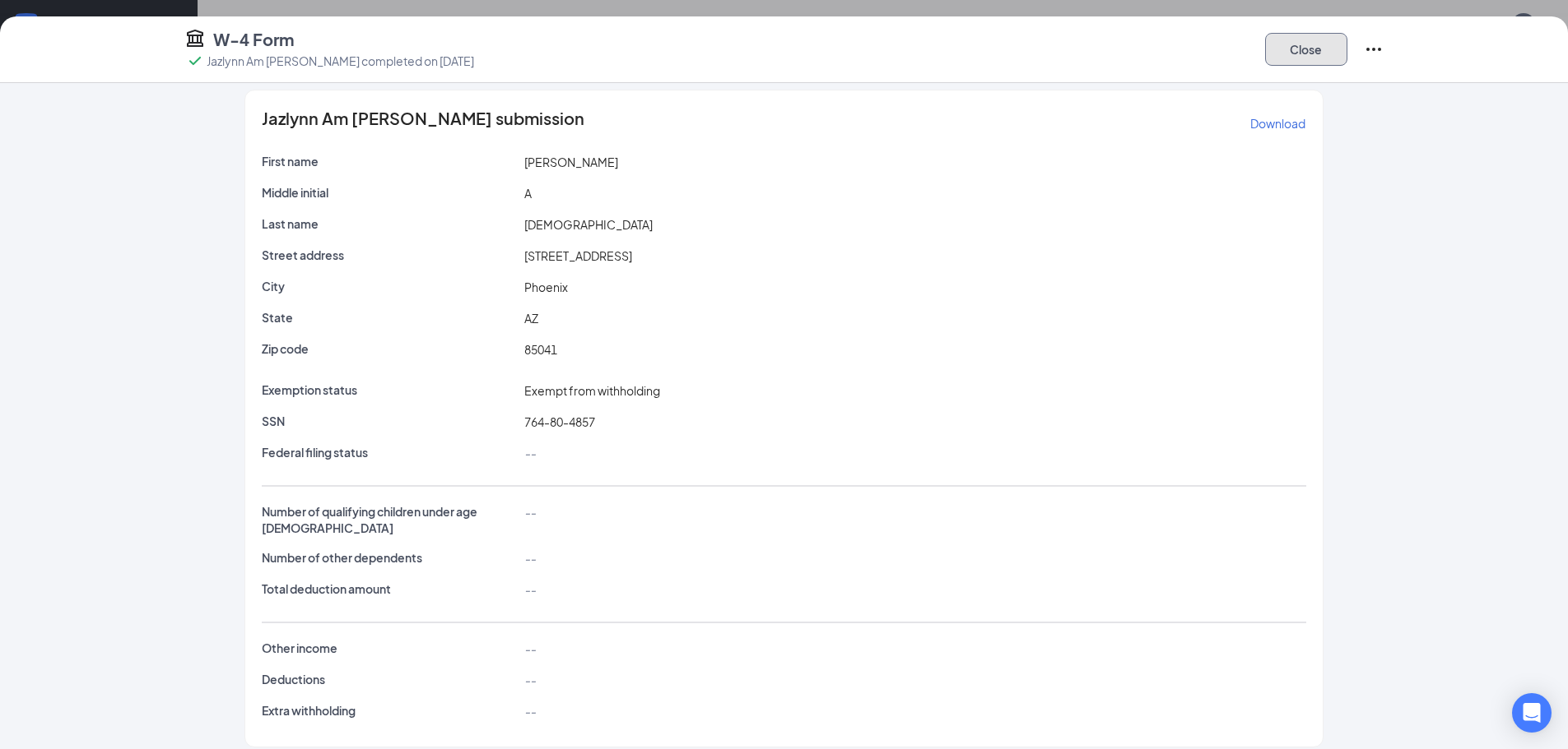
click at [1293, 50] on button "Close" at bounding box center [1306, 48] width 82 height 33
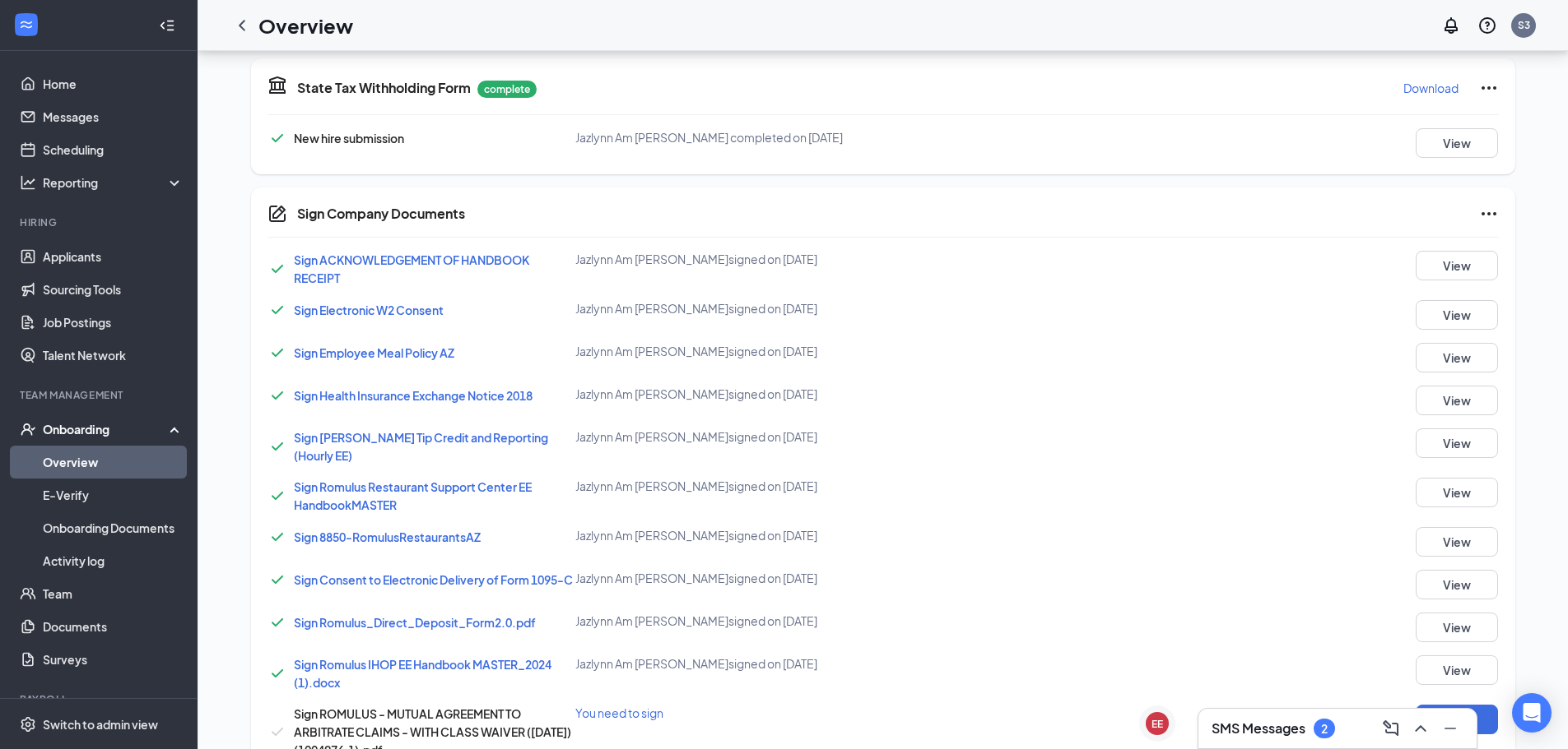
scroll to position [576, 0]
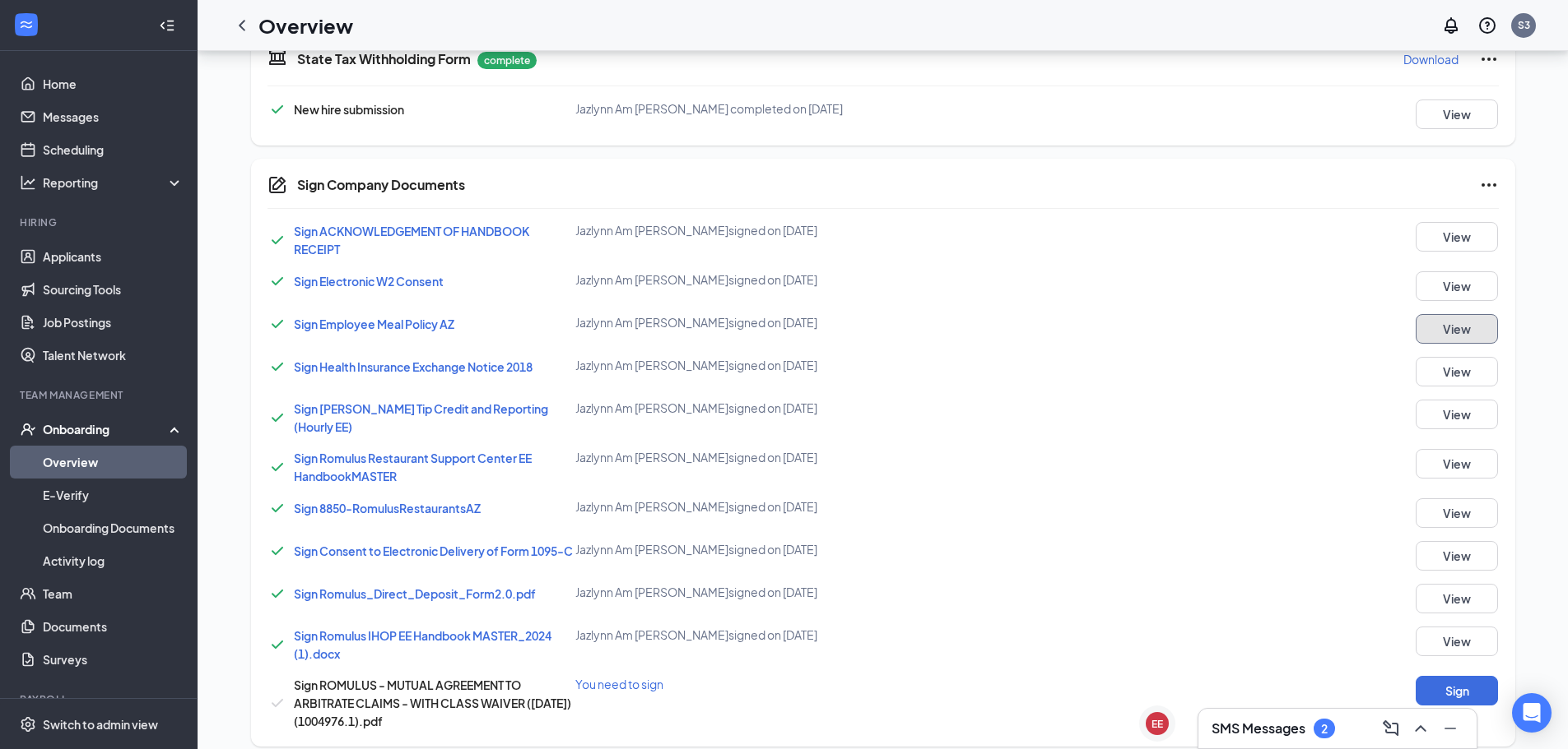
click at [1478, 332] on button "View" at bounding box center [1457, 329] width 82 height 30
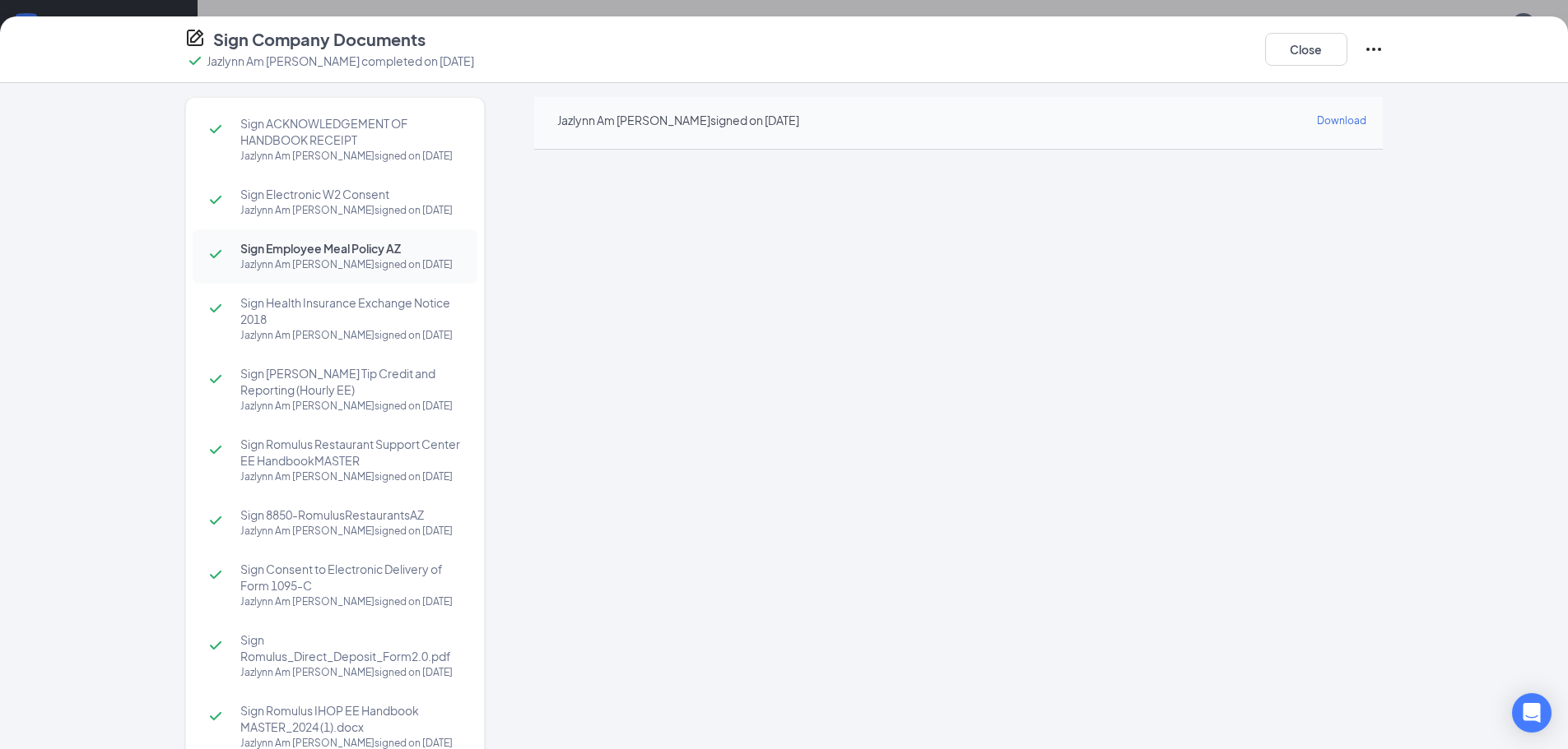
scroll to position [0, 0]
click at [1324, 50] on button "Close" at bounding box center [1306, 48] width 82 height 33
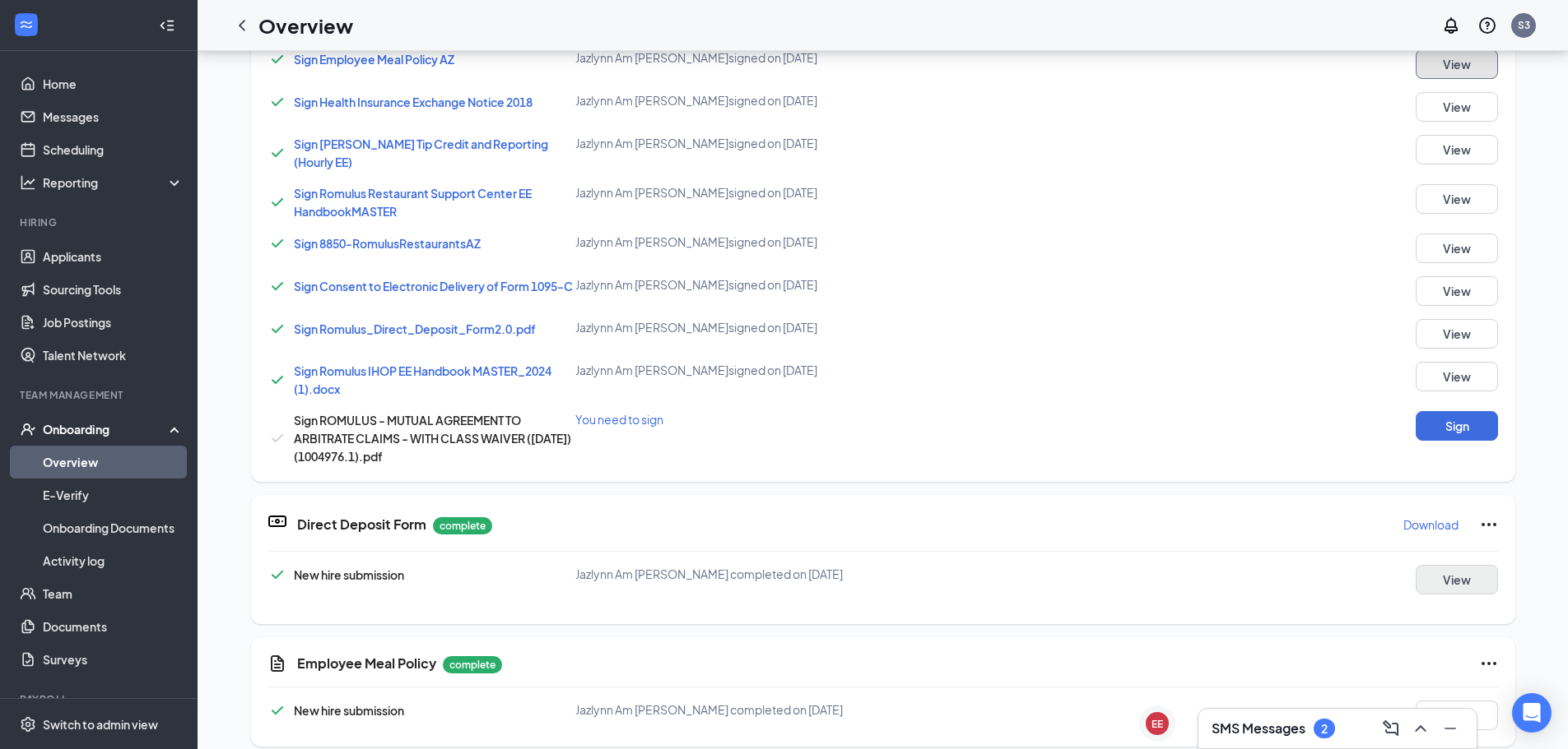
scroll to position [854, 0]
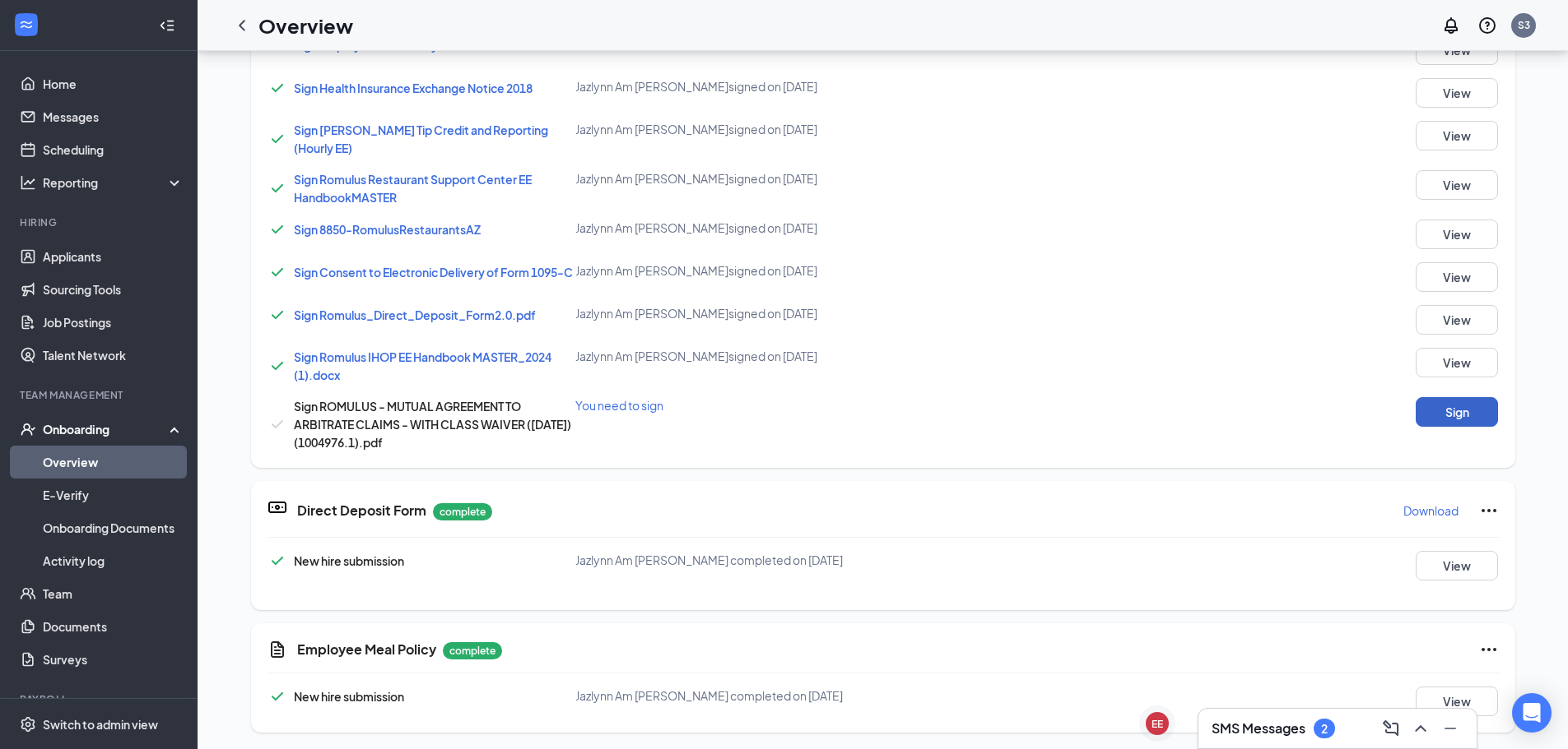
click at [1441, 419] on button "Sign" at bounding box center [1457, 412] width 82 height 30
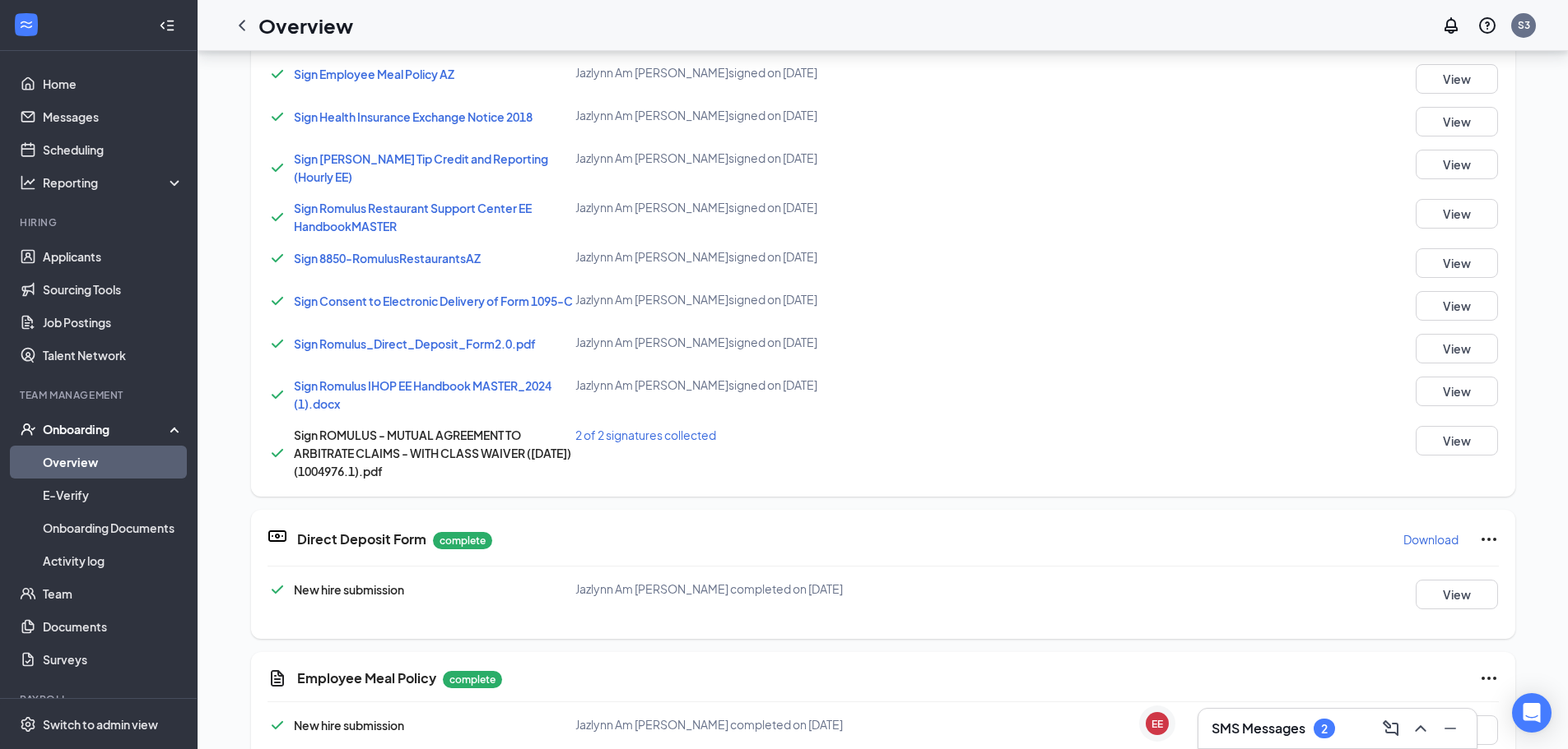
scroll to position [0, 0]
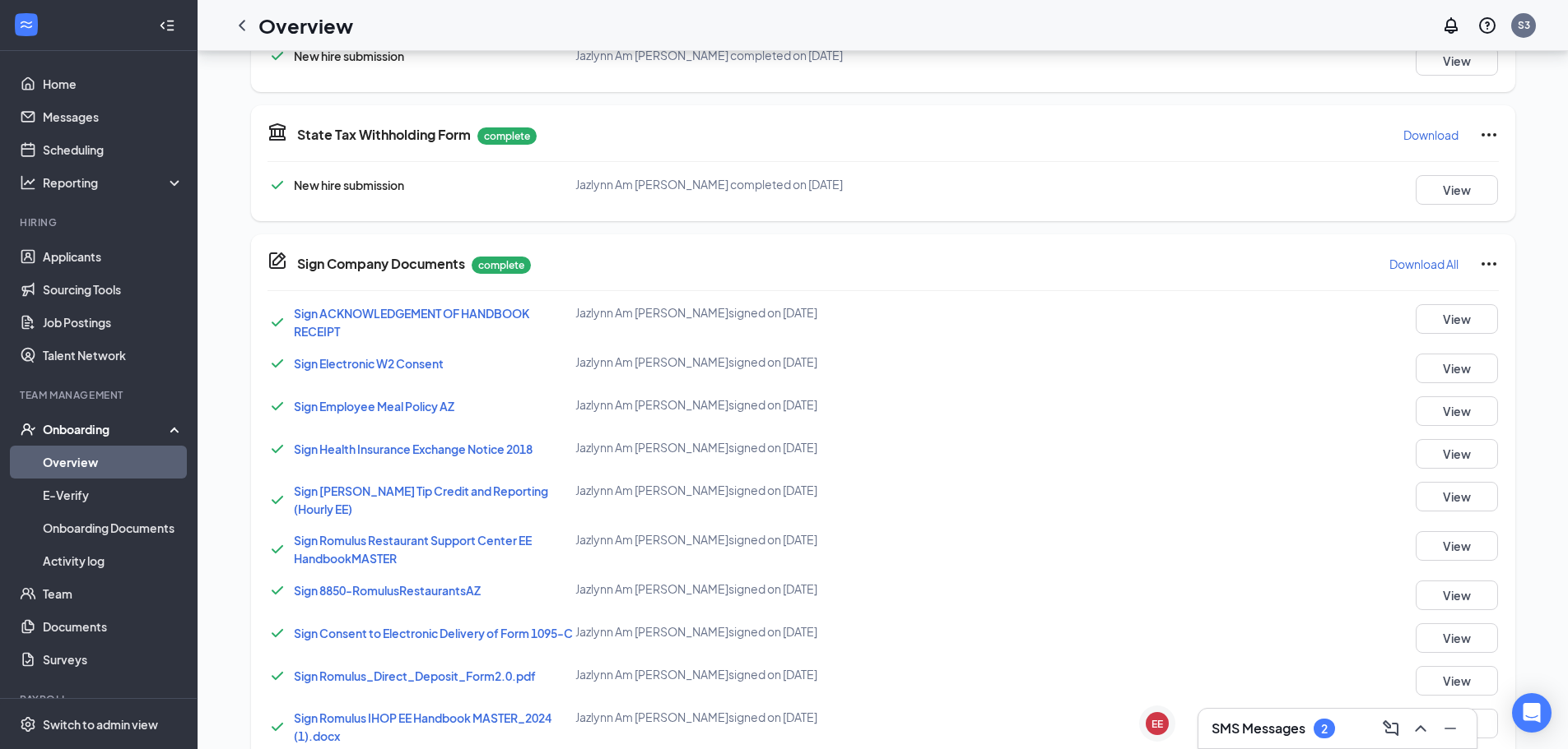
drag, startPoint x: 1005, startPoint y: 601, endPoint x: 979, endPoint y: 381, distance: 221.5
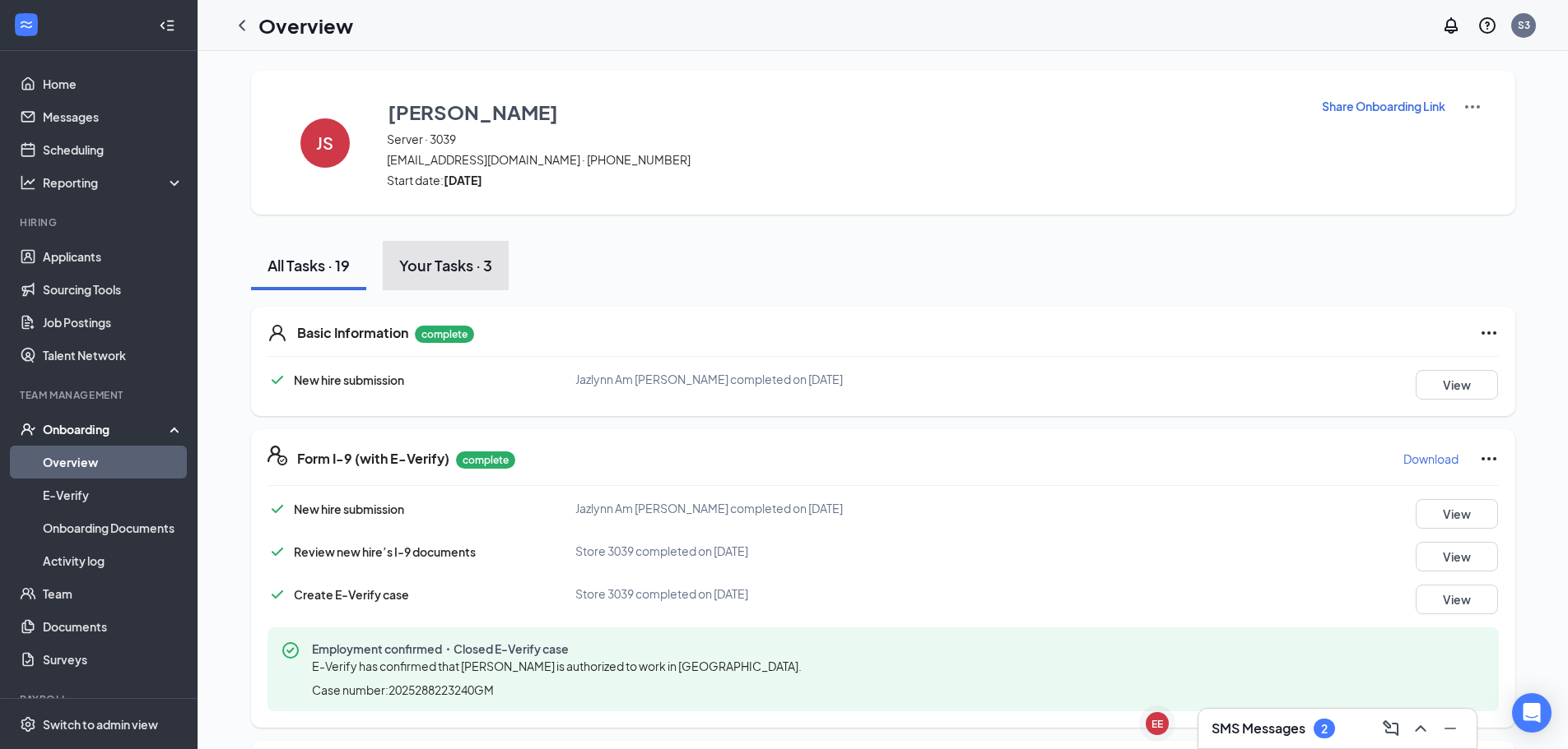
click at [399, 261] on div "Your Tasks · 3" at bounding box center [446, 265] width 93 height 21
